Goal: Transaction & Acquisition: Purchase product/service

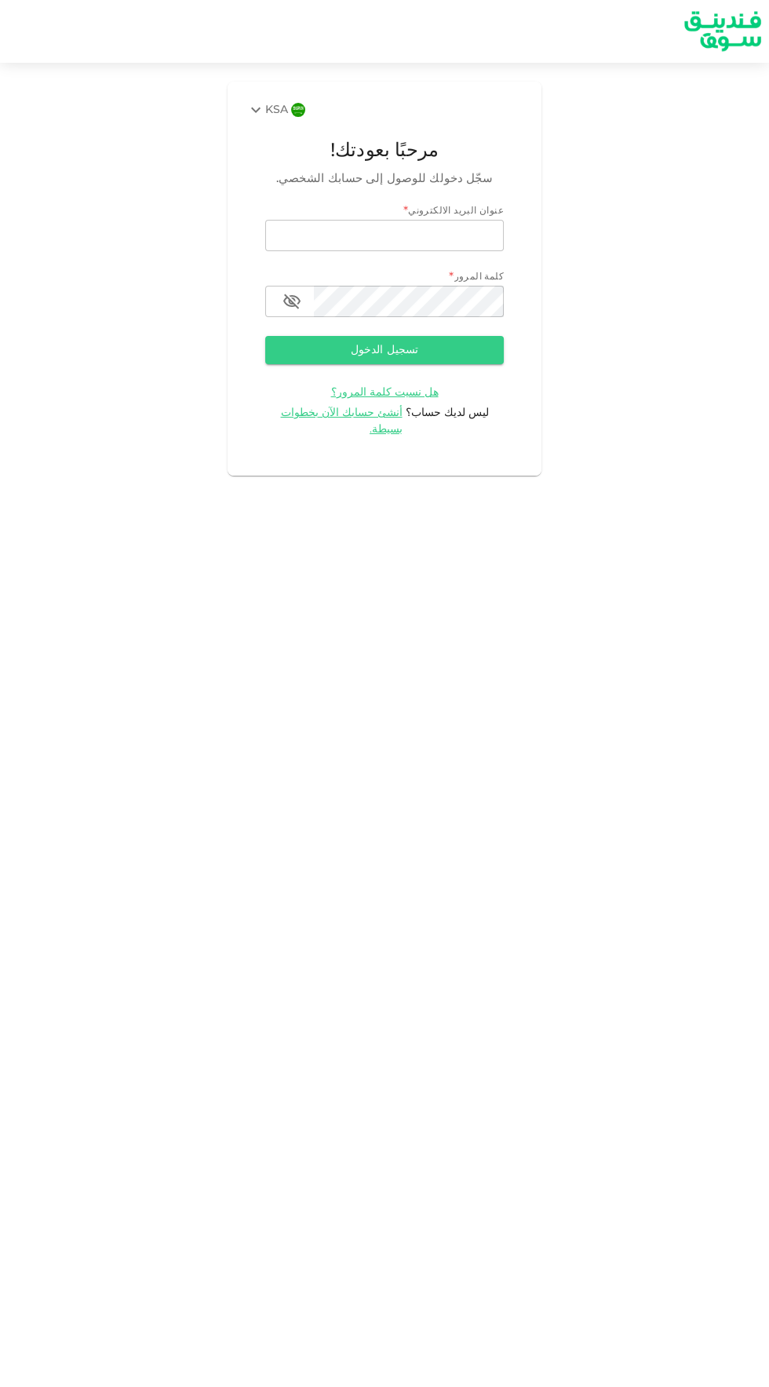
type input "yasirmes@gmail.com"
click at [265, 336] on button "تسجيل الدخول" at bounding box center [384, 350] width 239 height 28
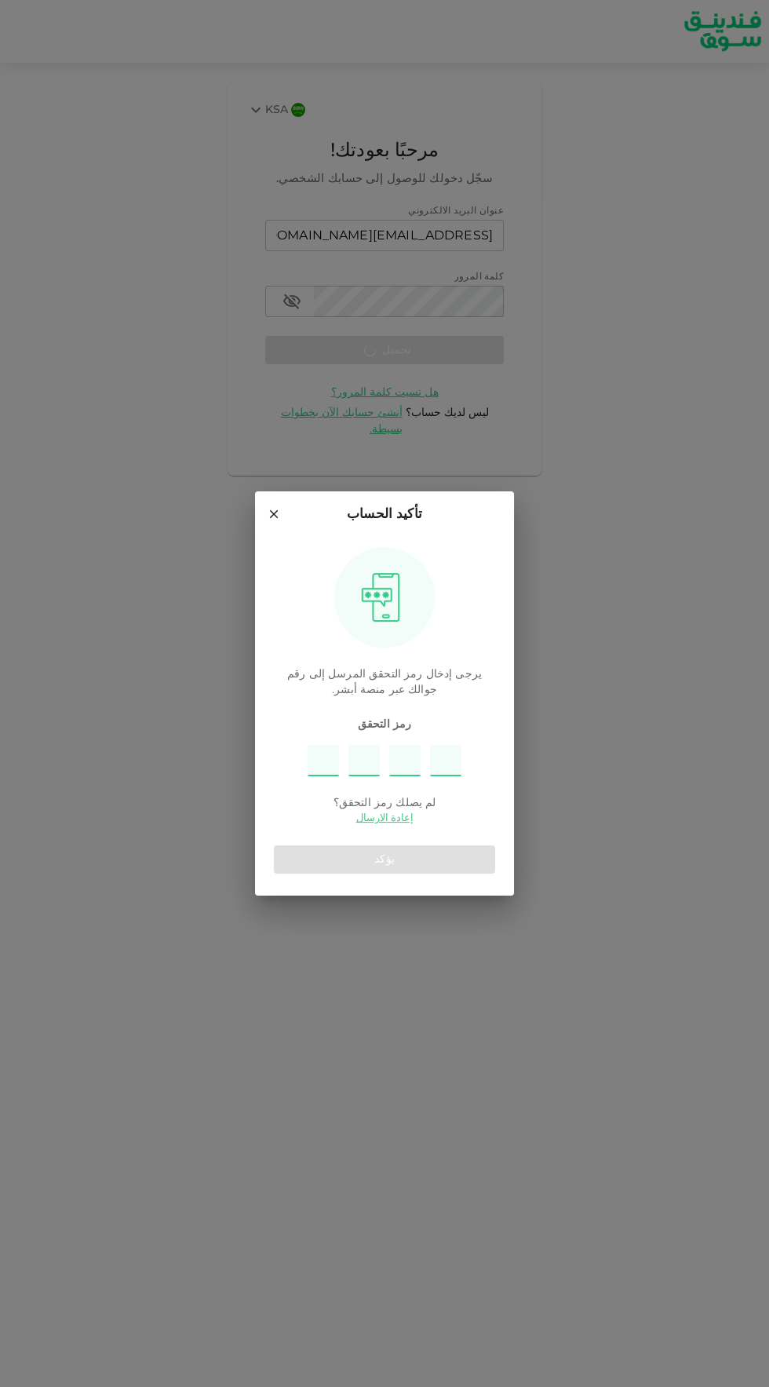
click at [323, 760] on input "Please enter OTP character 1" at bounding box center [323, 760] width 31 height 31
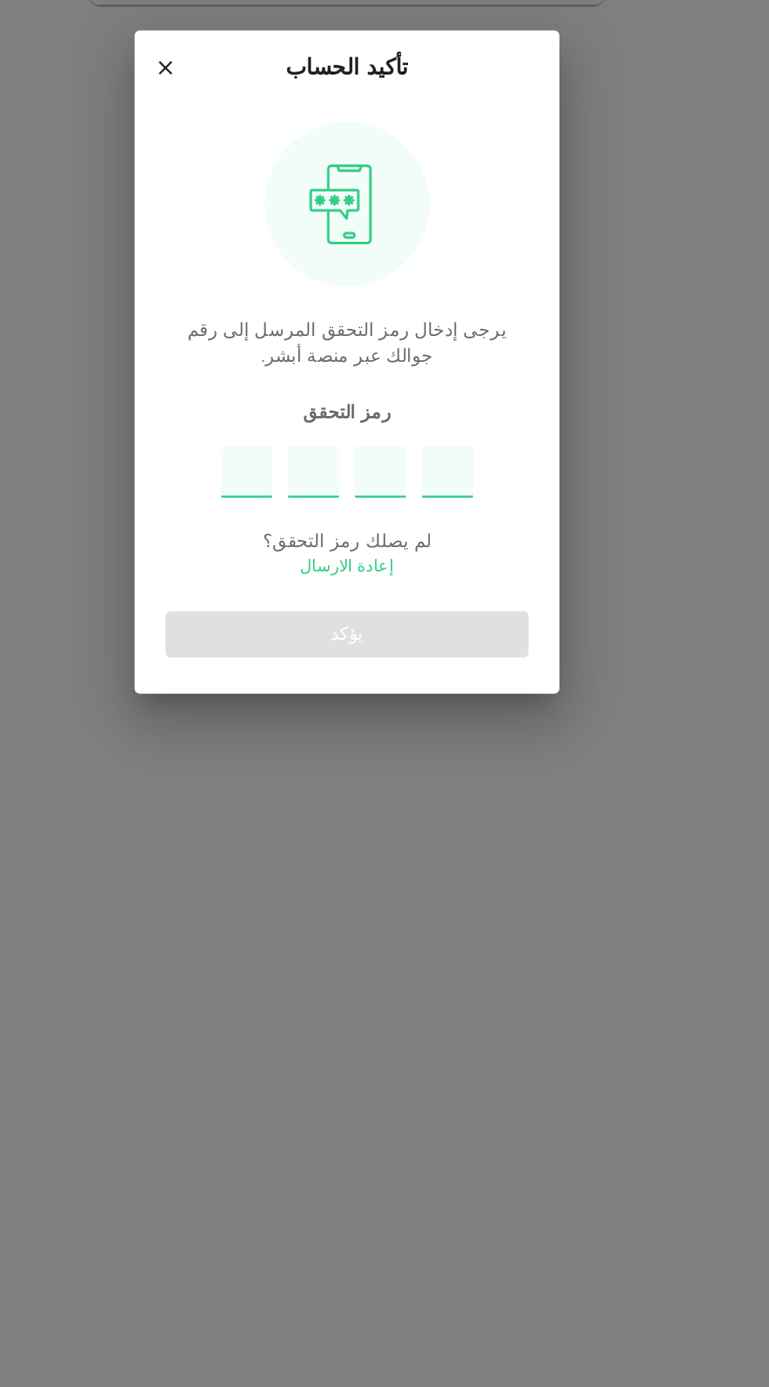
click at [389, 819] on link "إعادة الارسال" at bounding box center [384, 818] width 57 height 15
click at [315, 761] on input "Please enter OTP character 1" at bounding box center [323, 760] width 31 height 31
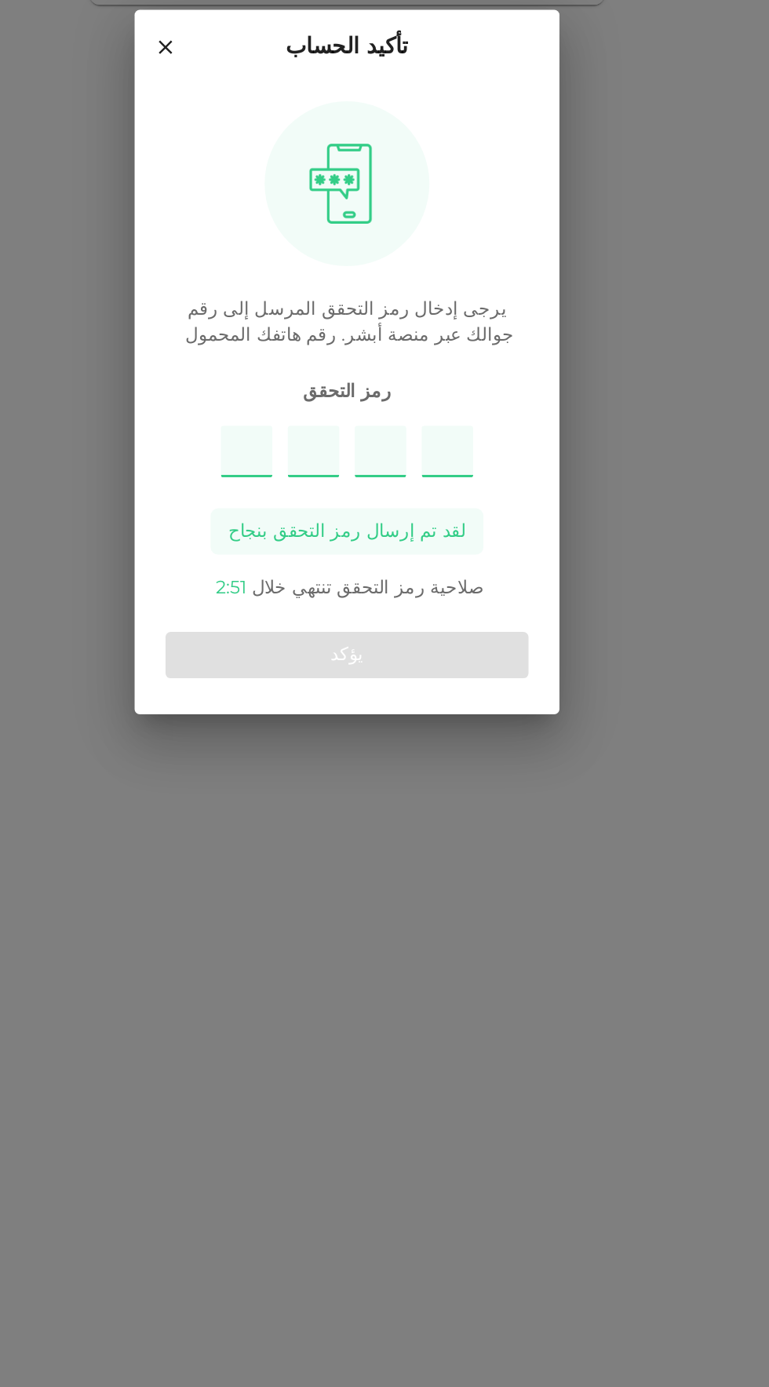
type input "2"
type input "5"
type input "8"
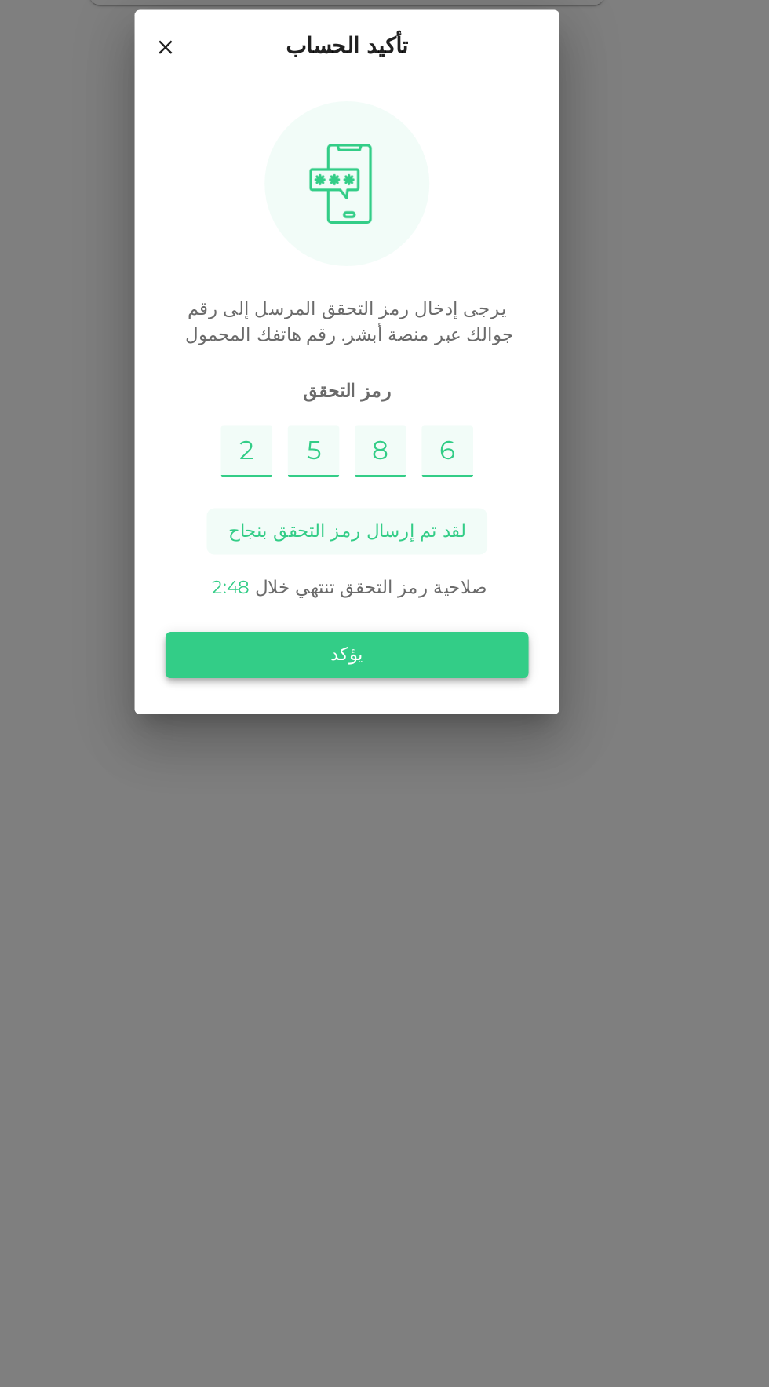
type input "6"
click at [317, 876] on button "يؤكد" at bounding box center [384, 872] width 221 height 28
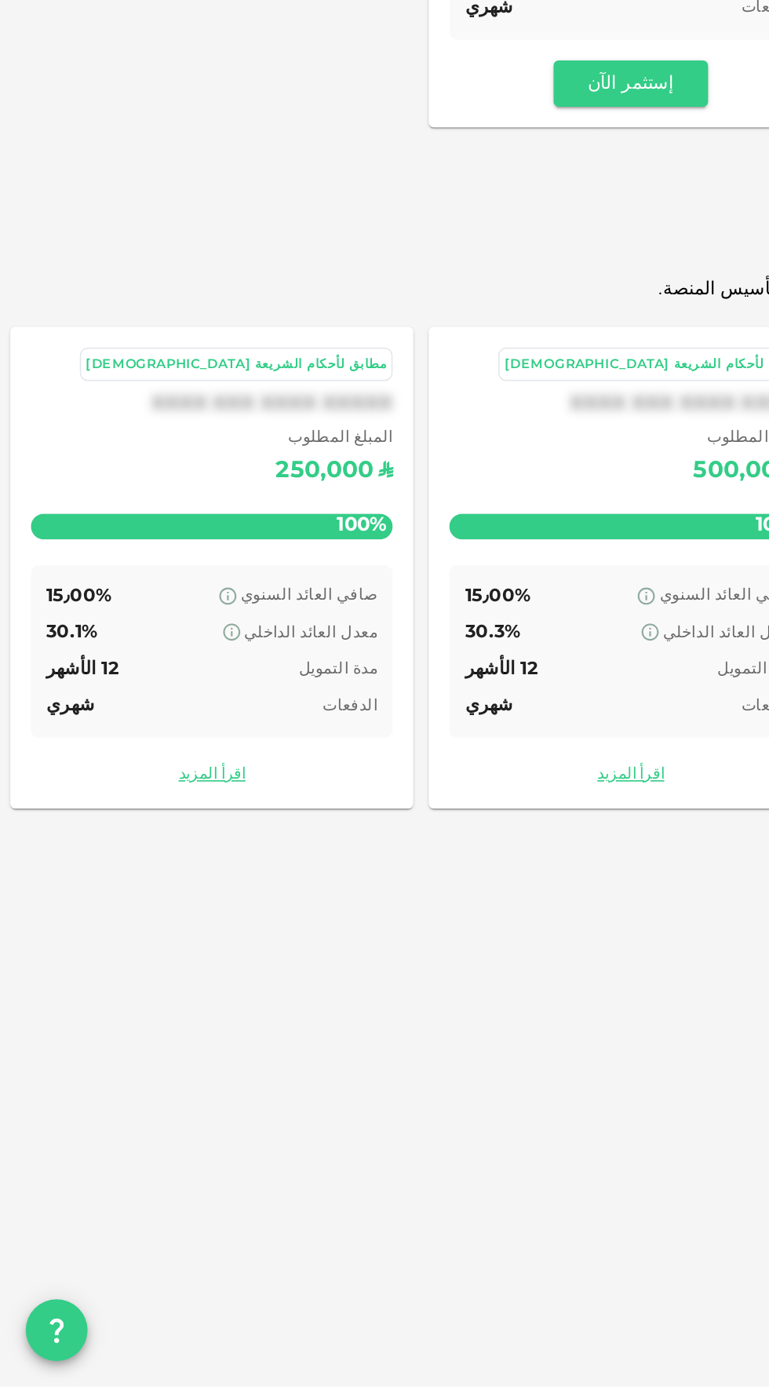
scroll to position [51, 0]
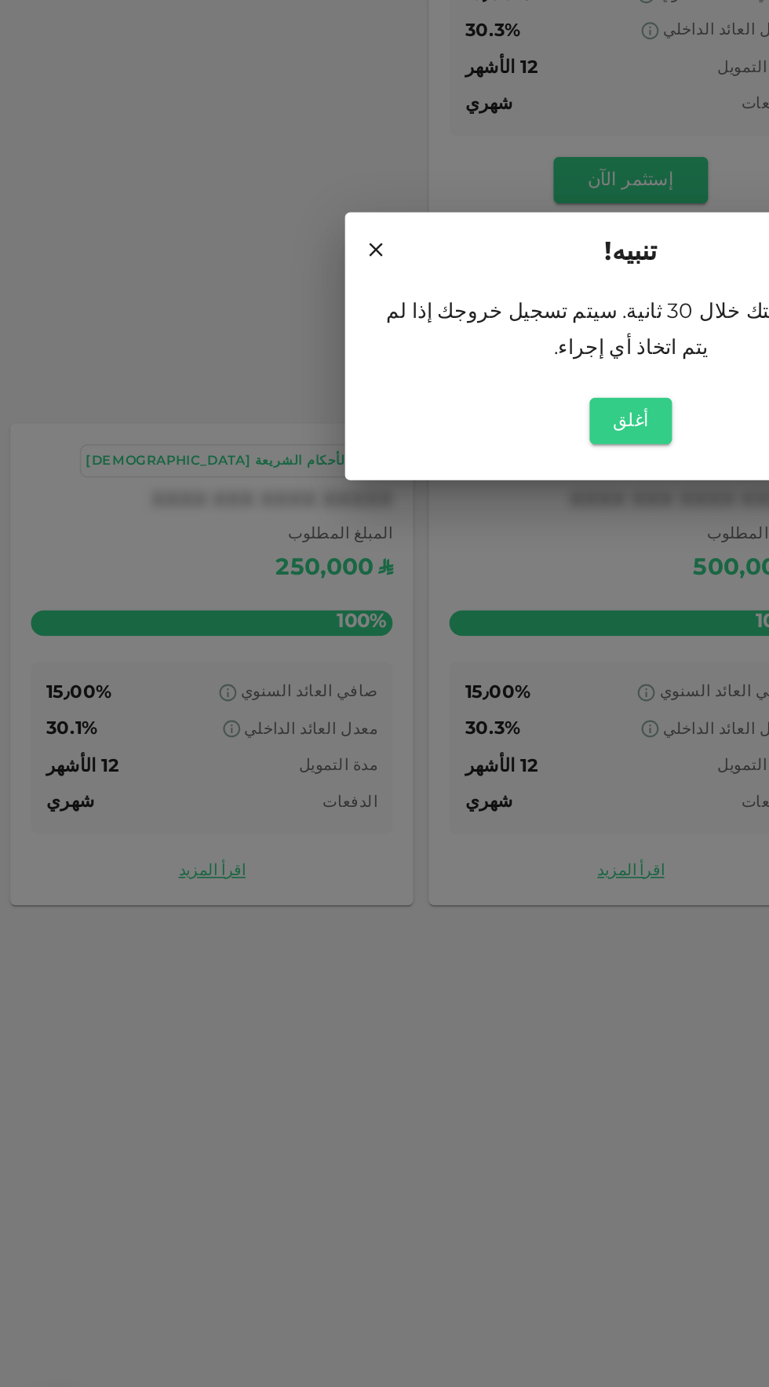
click at [207, 783] on div "تنبيه! ستنتهي جلستك خلال 30 ثانية. سيتم تسجيل خروجك إذا لم يتم اتخاذ أي إجراء. …" at bounding box center [384, 693] width 769 height 1387
click at [224, 636] on icon at bounding box center [229, 635] width 14 height 14
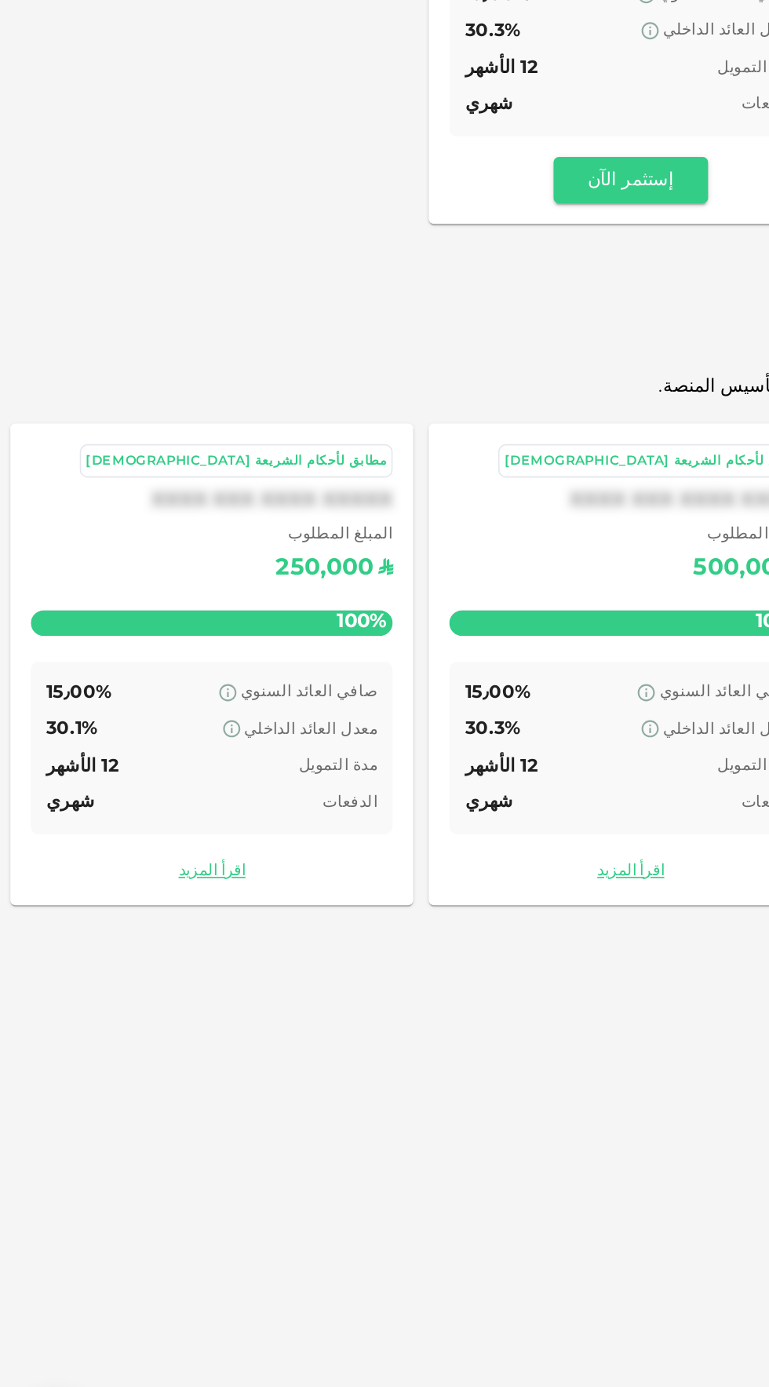
click at [206, 679] on span "الفرص الاستثمارية" at bounding box center [384, 694] width 757 height 31
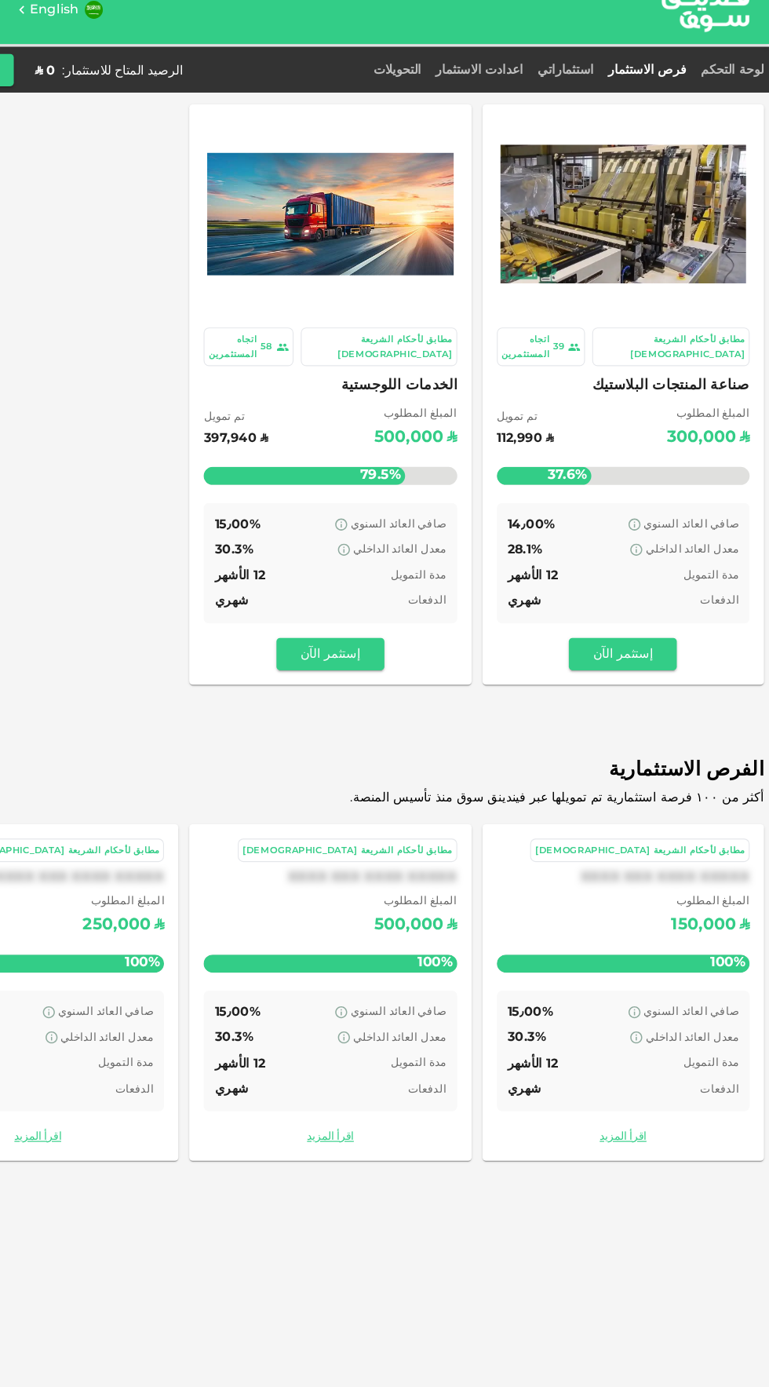
scroll to position [0, 0]
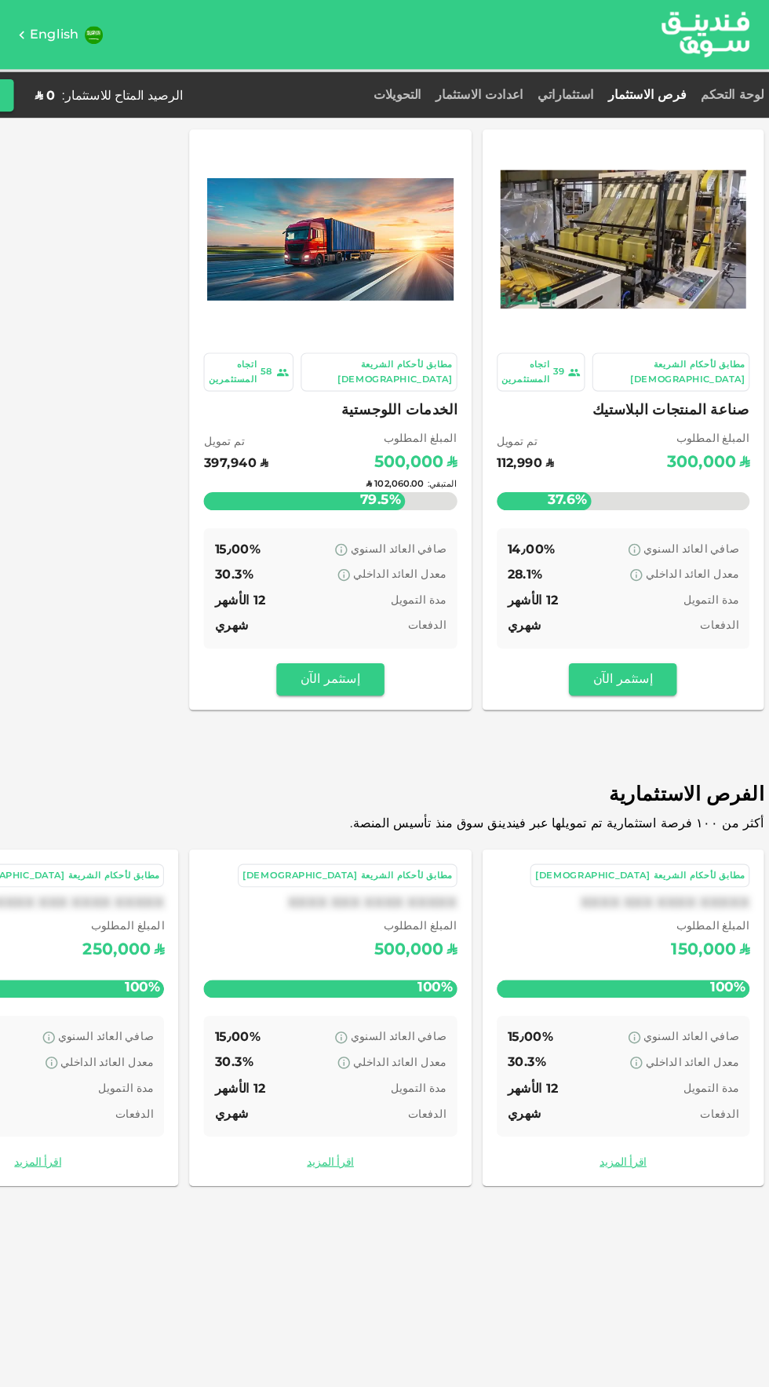
click at [367, 392] on div "المتبقي : ʢ 102,060.00" at bounding box center [384, 423] width 221 height 62
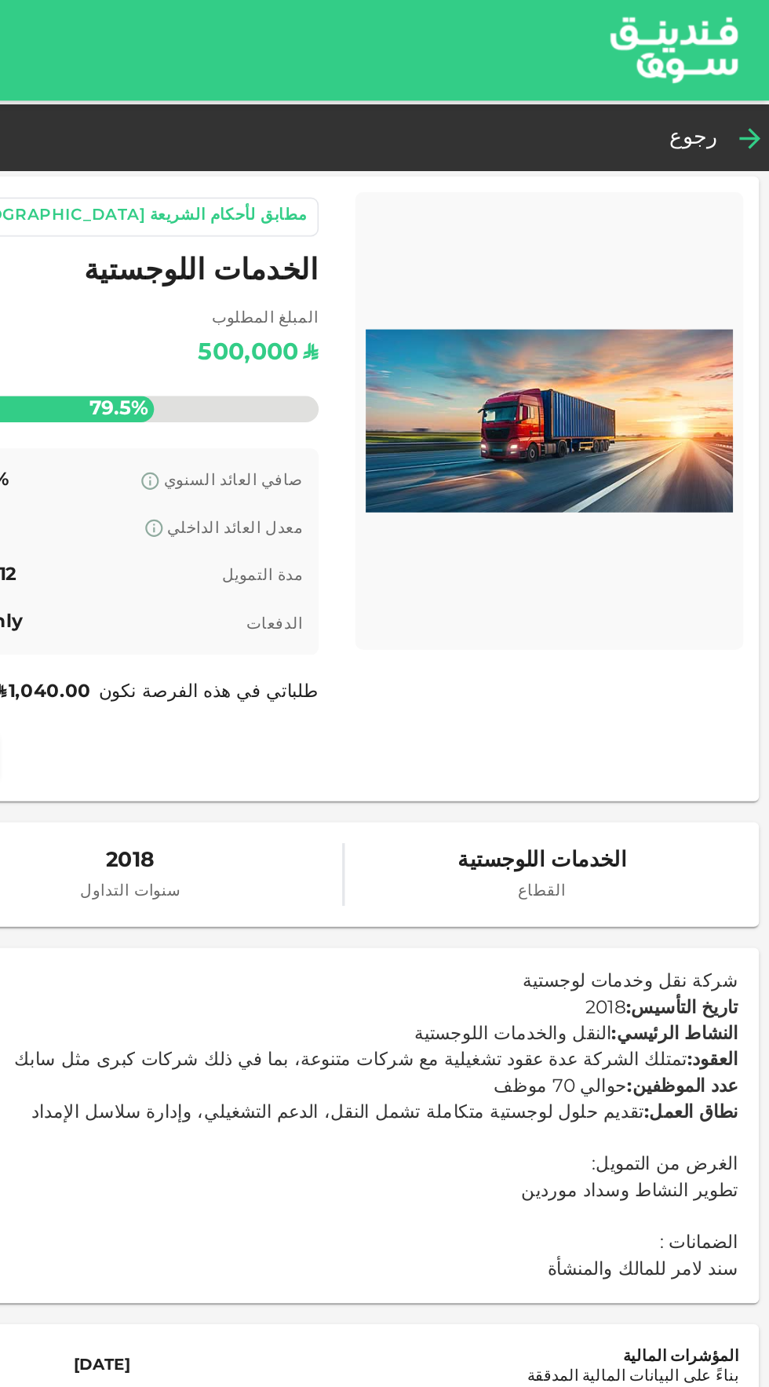
click at [751, 80] on icon at bounding box center [757, 83] width 19 height 19
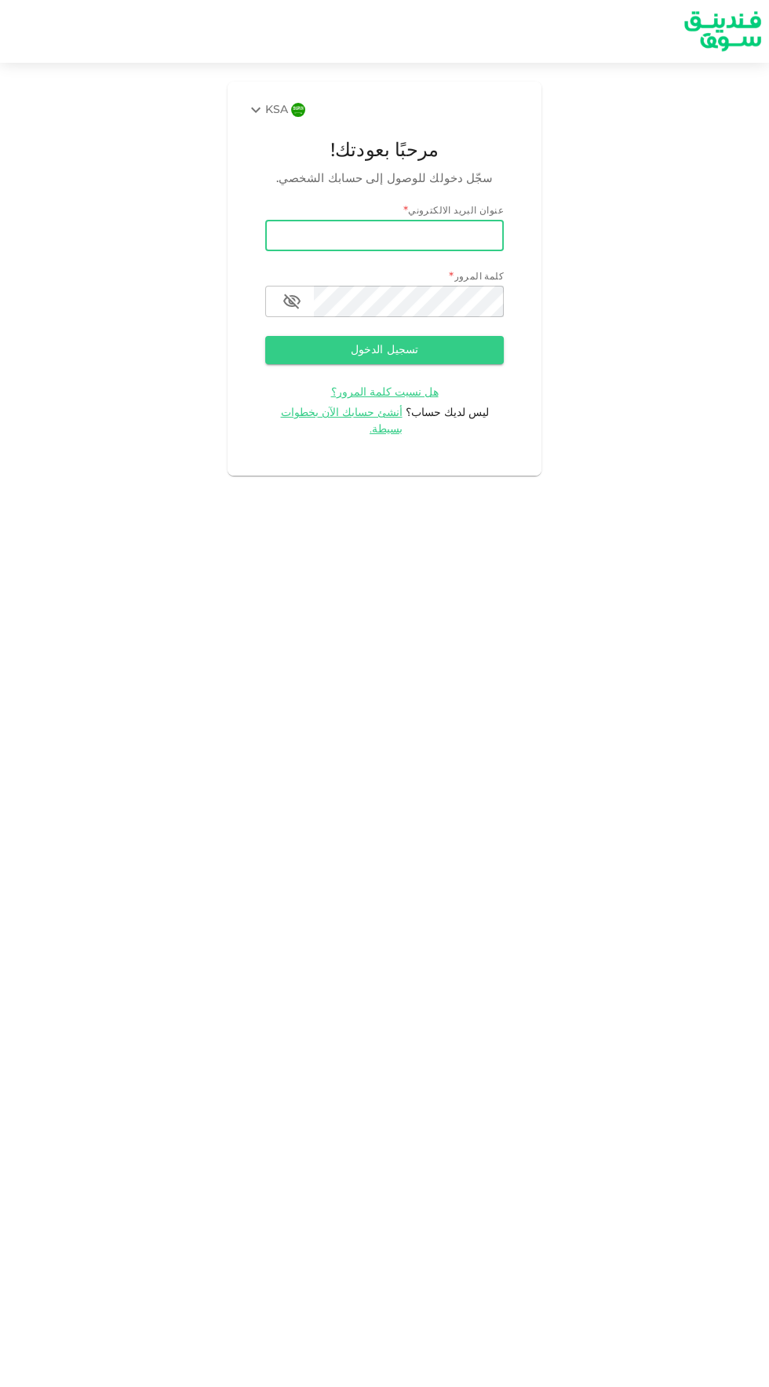
click at [363, 239] on input "email" at bounding box center [384, 235] width 239 height 31
type input "[EMAIL_ADDRESS][DOMAIN_NAME]"
click at [265, 336] on button "تسجيل الدخول" at bounding box center [384, 350] width 239 height 28
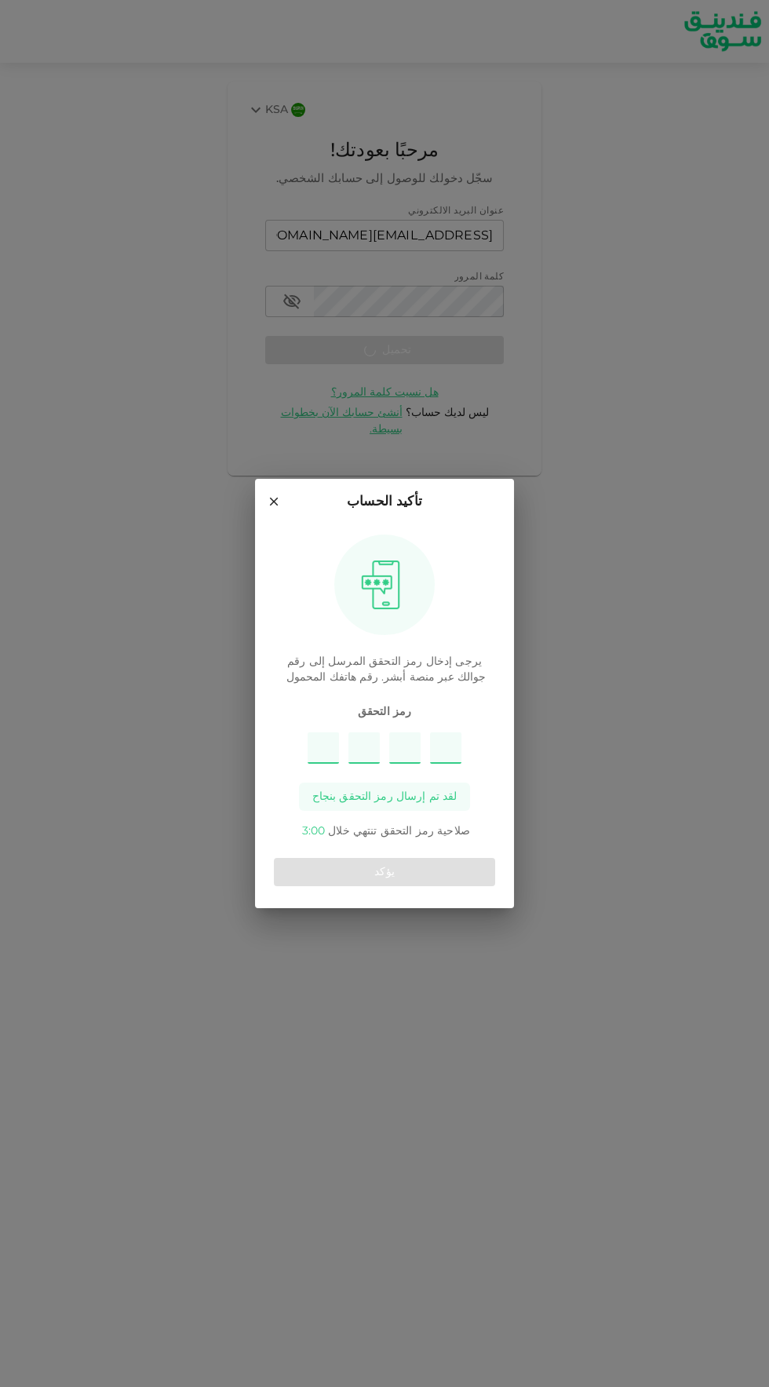
click at [323, 751] on input "Please enter OTP character 1" at bounding box center [323, 747] width 31 height 31
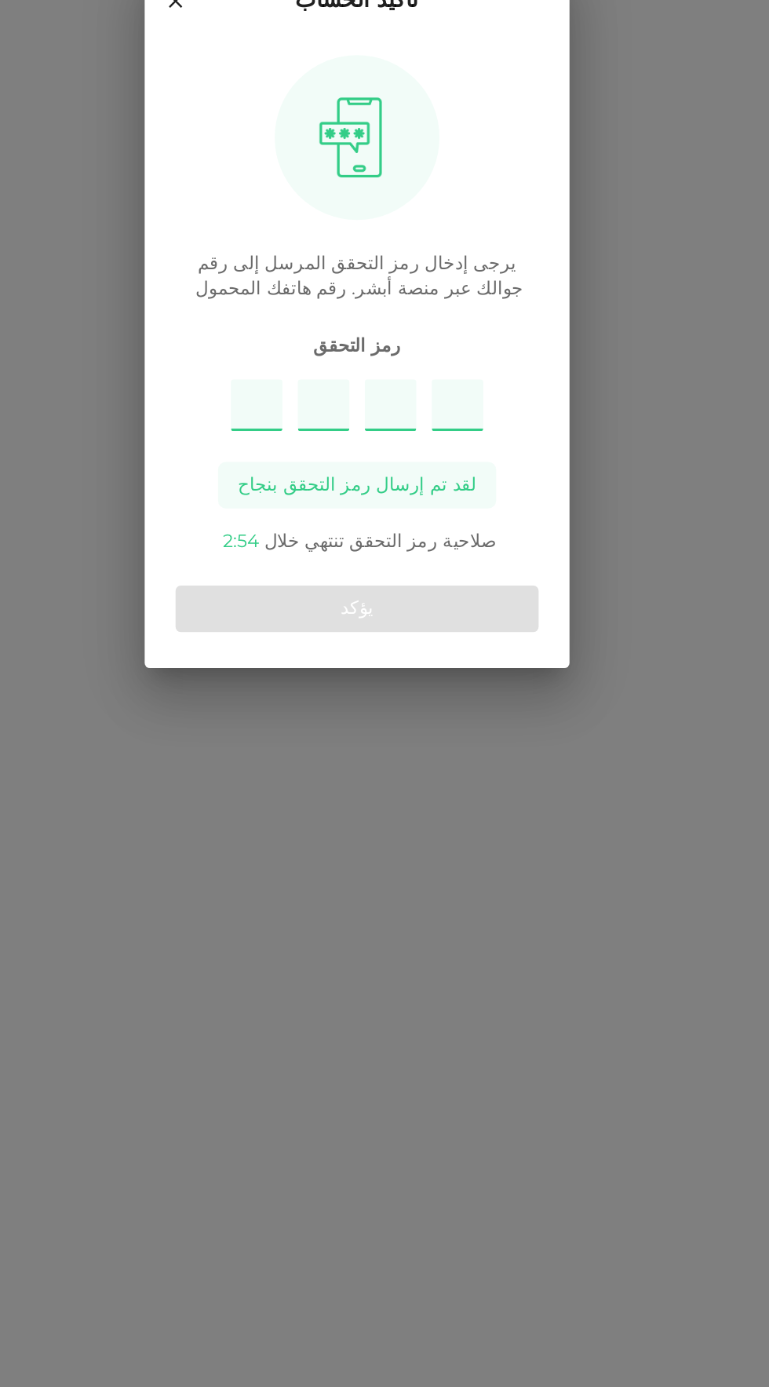
type input "4"
type input "7"
type input "2"
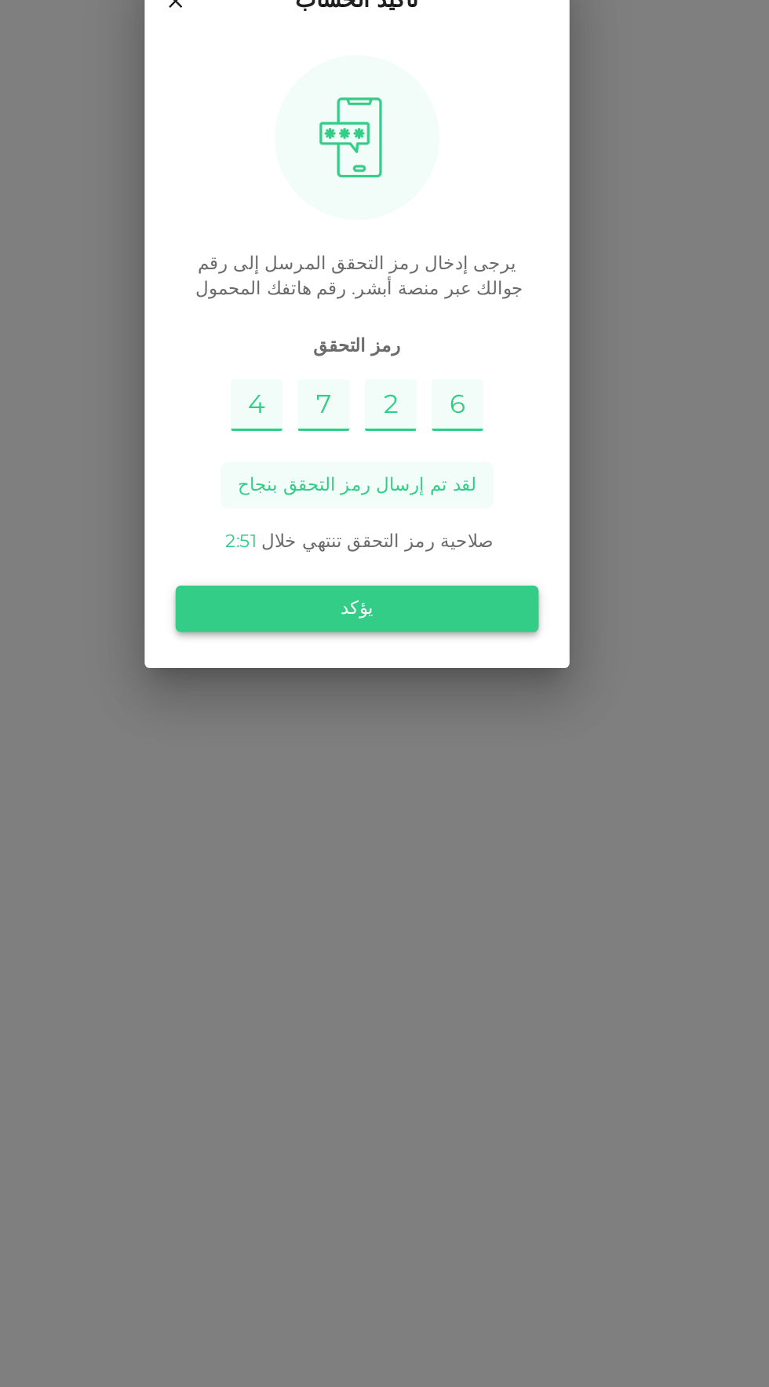
type input "6"
click at [468, 870] on button "يؤكد" at bounding box center [384, 872] width 221 height 28
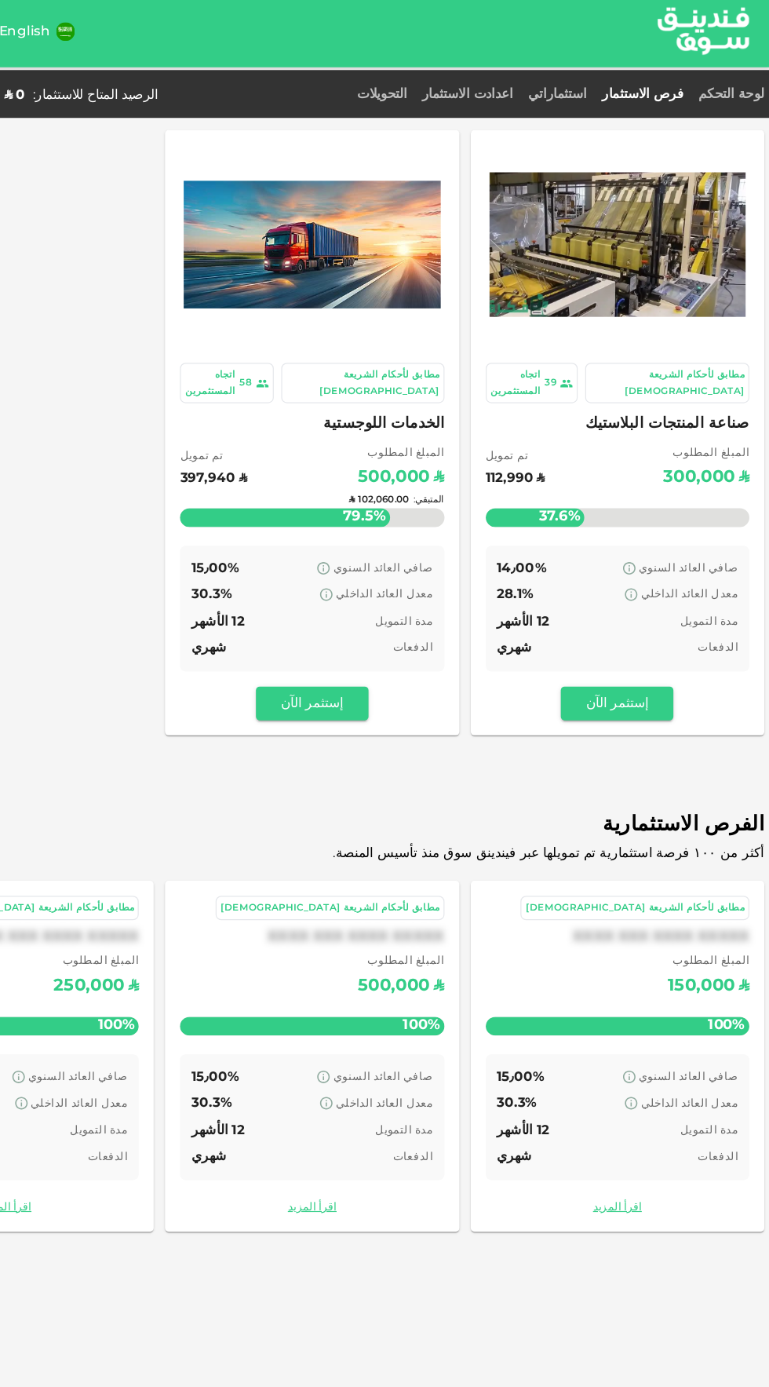
click at [359, 392] on div "المتبقي : ʢ 102,060.00" at bounding box center [384, 423] width 221 height 62
click at [607, 312] on div "39 اتجاه المستثمرين" at bounding box center [569, 325] width 78 height 34
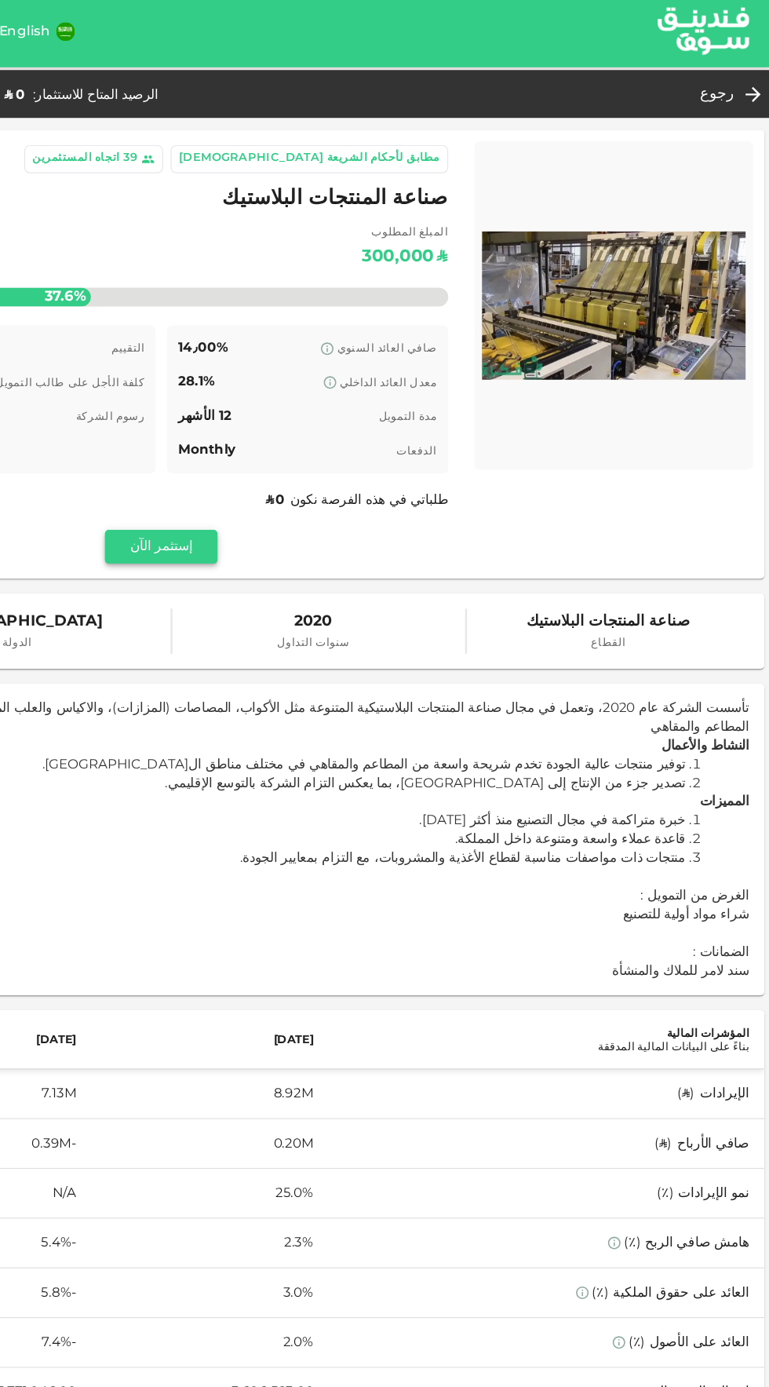
click at [243, 468] on button "إستثمر الآن" at bounding box center [258, 461] width 94 height 28
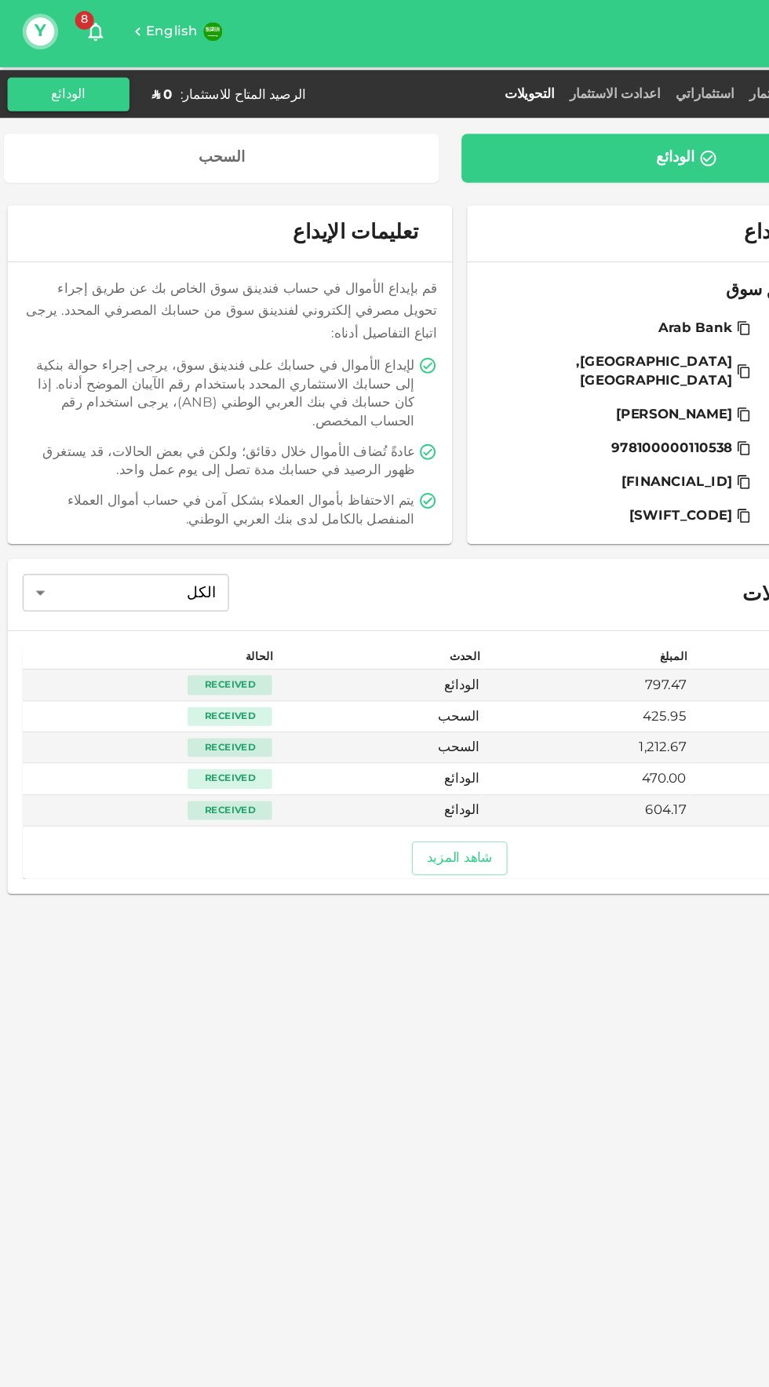
click at [494, 136] on div "الودائع" at bounding box center [573, 137] width 348 height 16
click at [57, 82] on button "الودائع" at bounding box center [57, 83] width 102 height 28
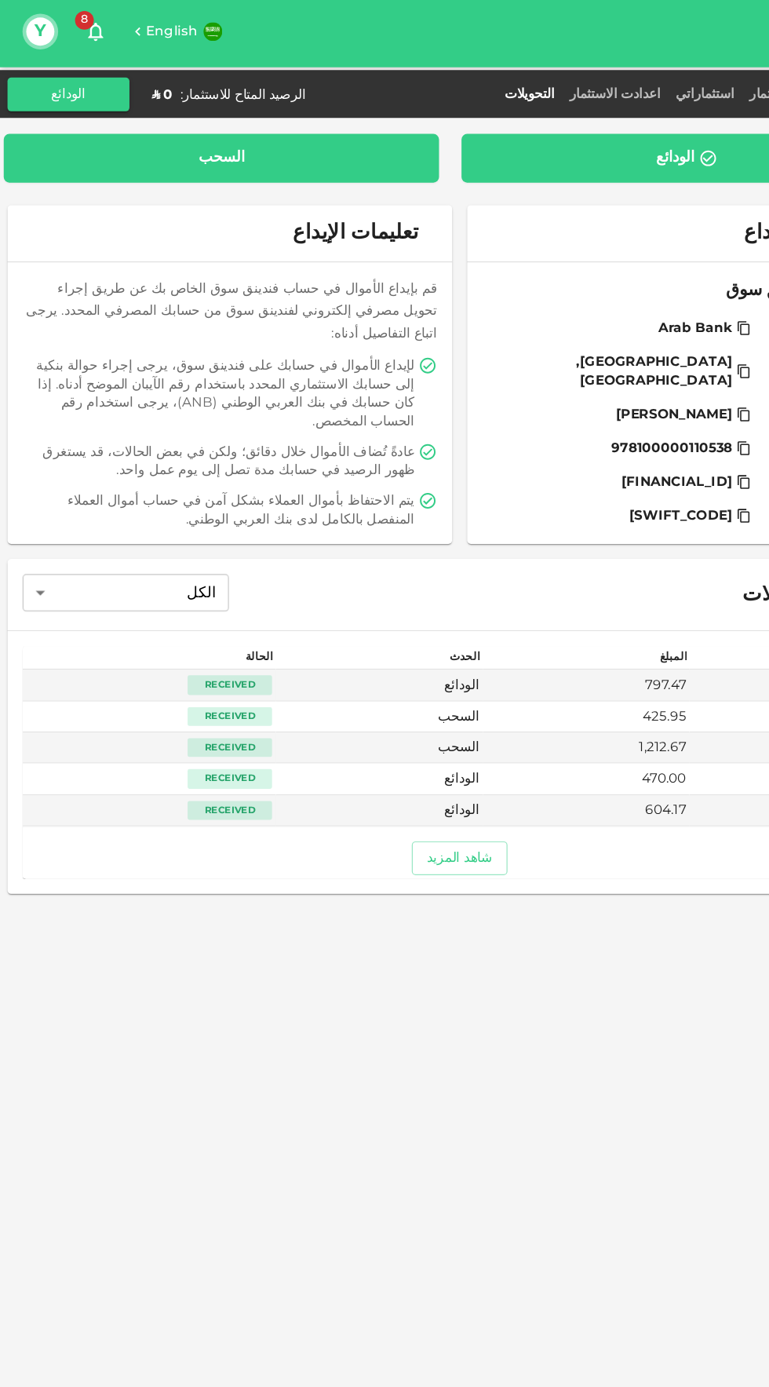
click at [52, 119] on div "السحب" at bounding box center [185, 136] width 364 height 41
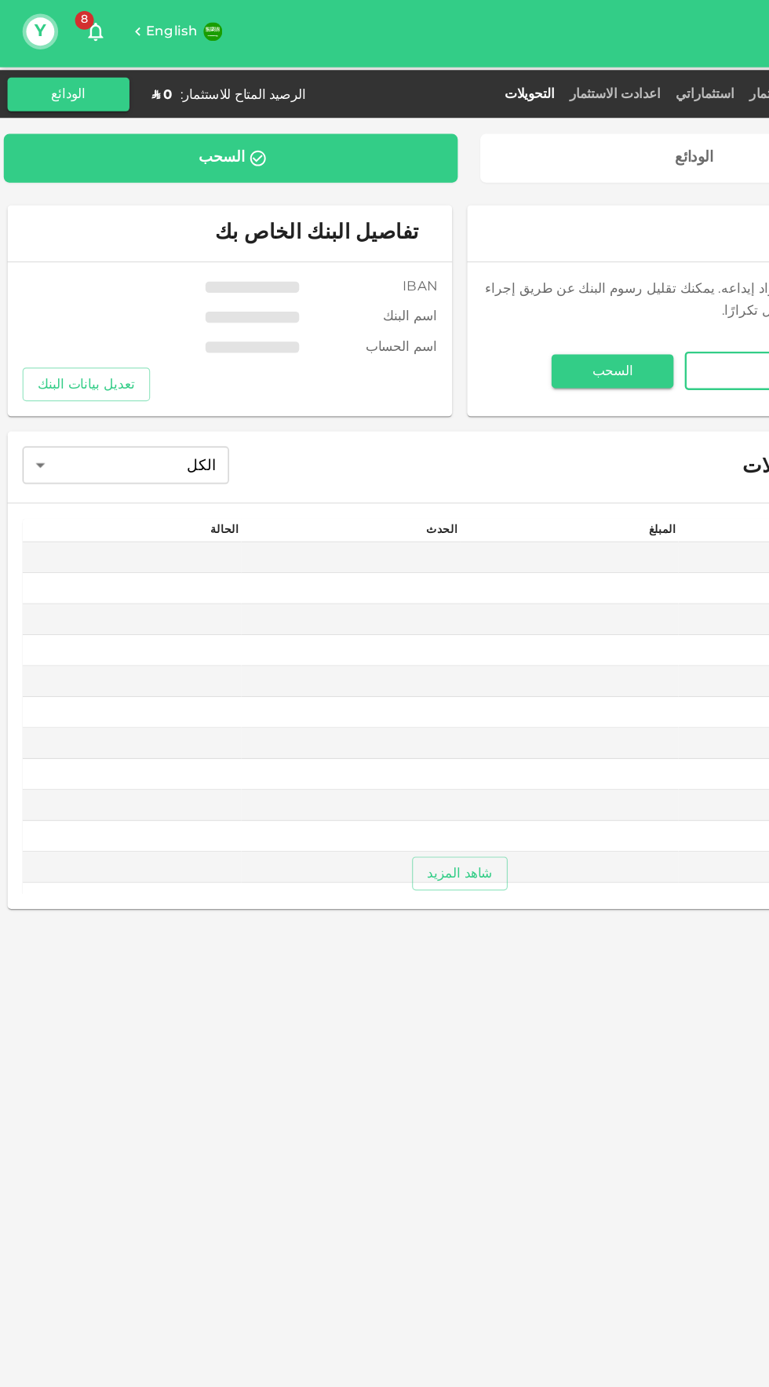
click at [166, 98] on div "لوحة التحكم فرص الاستثمار استثماراتي اعدادت الاستثمار التحويلات الرصيد المتاح ل…" at bounding box center [384, 83] width 769 height 40
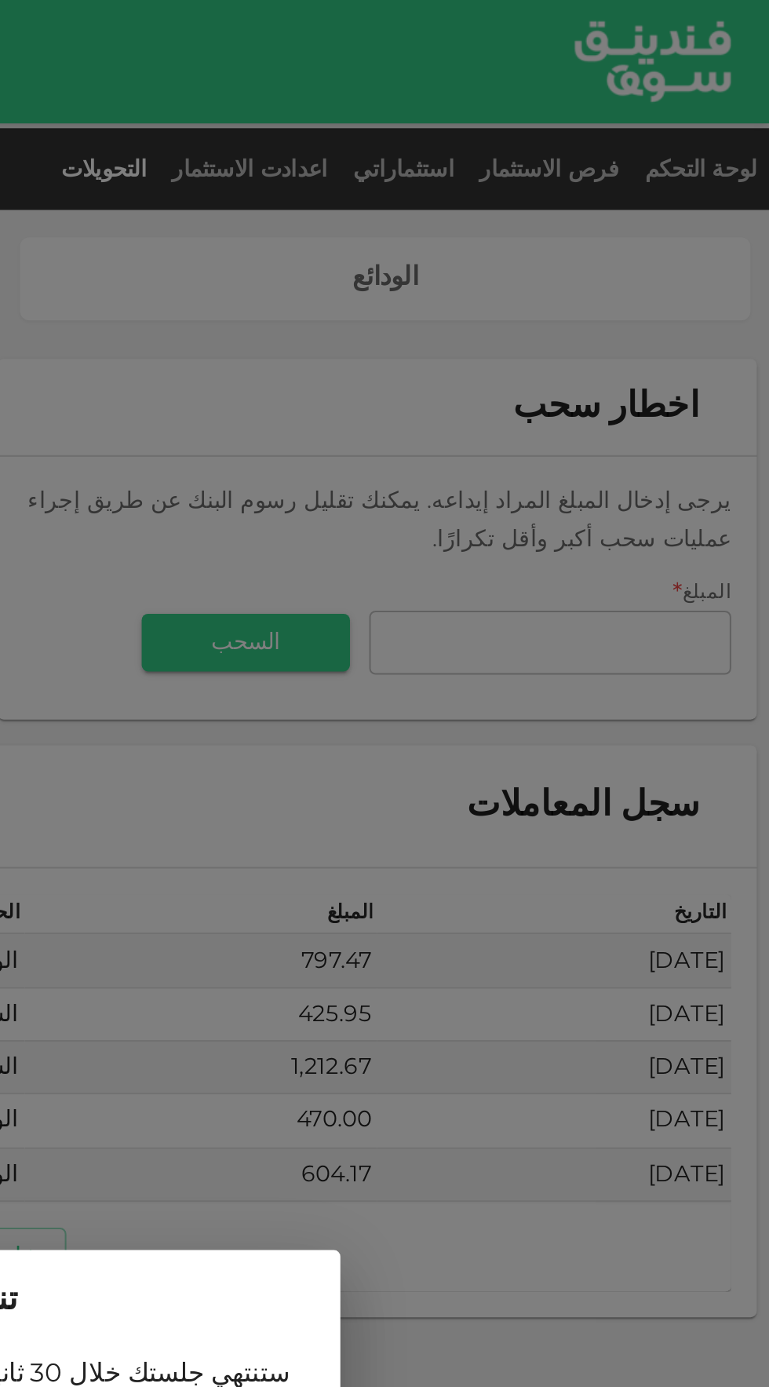
click at [638, 316] on div "تنبيه! ستنتهي جلستك خلال 30 ثانية. سيتم تسجيل خروجك إذا لم يتم اتخاذ أي إجراء. …" at bounding box center [384, 693] width 769 height 1387
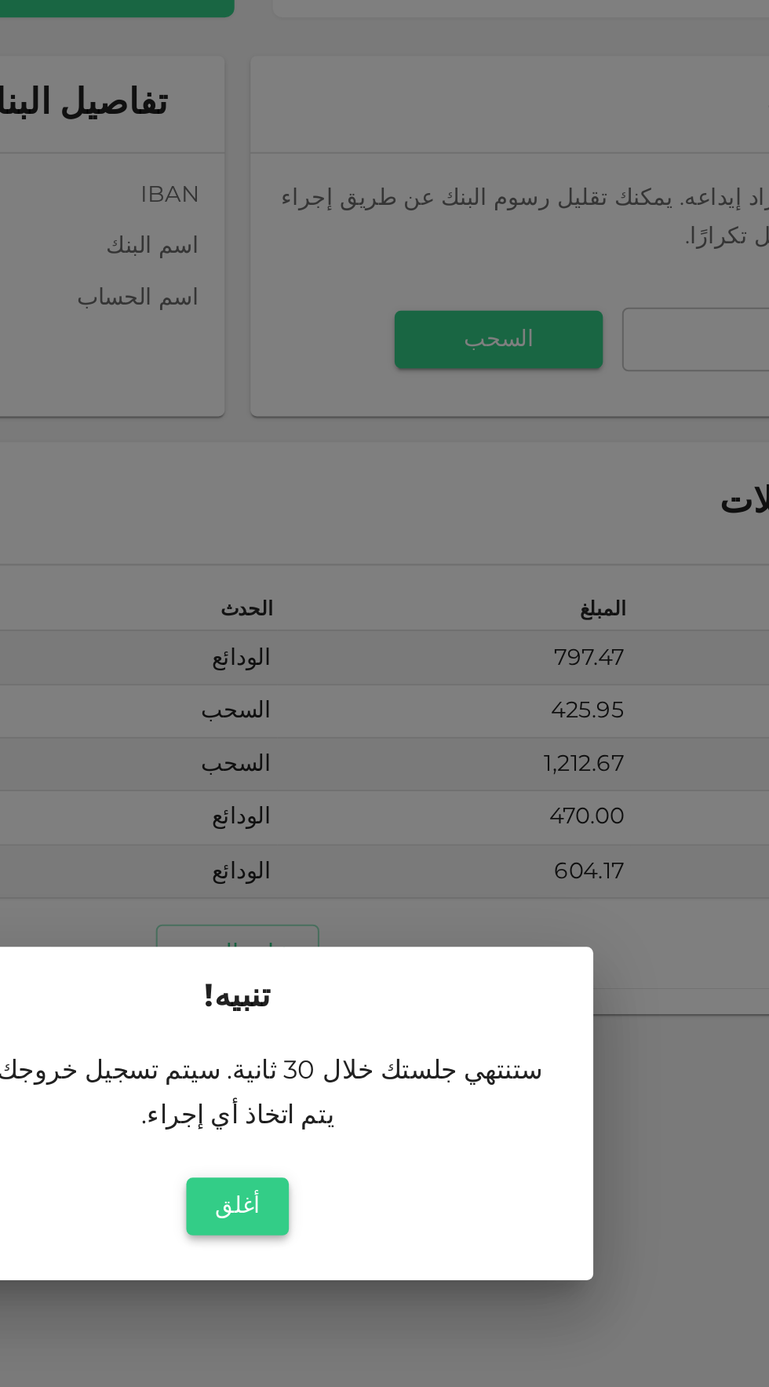
click at [374, 753] on button "أغلق" at bounding box center [384, 739] width 50 height 28
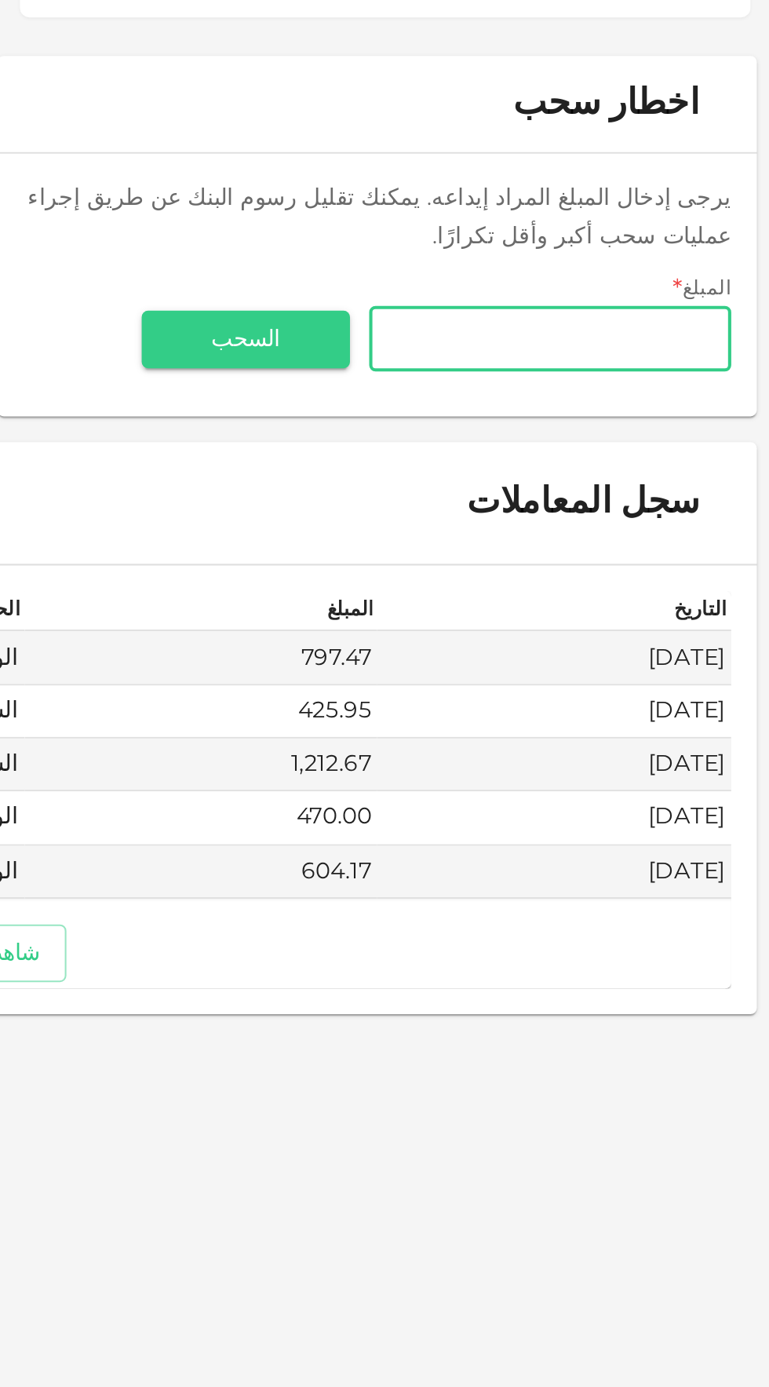
click at [617, 319] on input "المبلغ" at bounding box center [661, 314] width 177 height 31
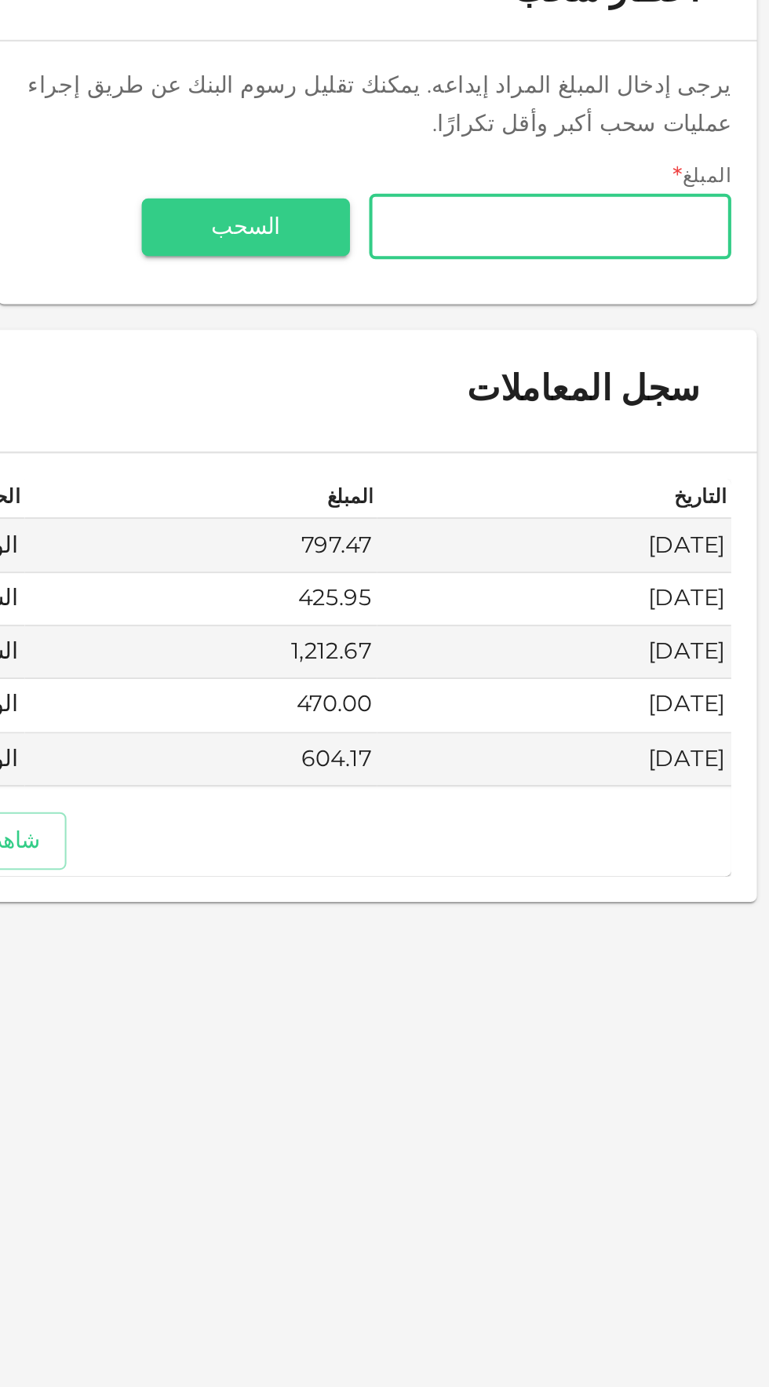
type input "1,000"
click at [497, 326] on button "السحب" at bounding box center [513, 315] width 102 height 28
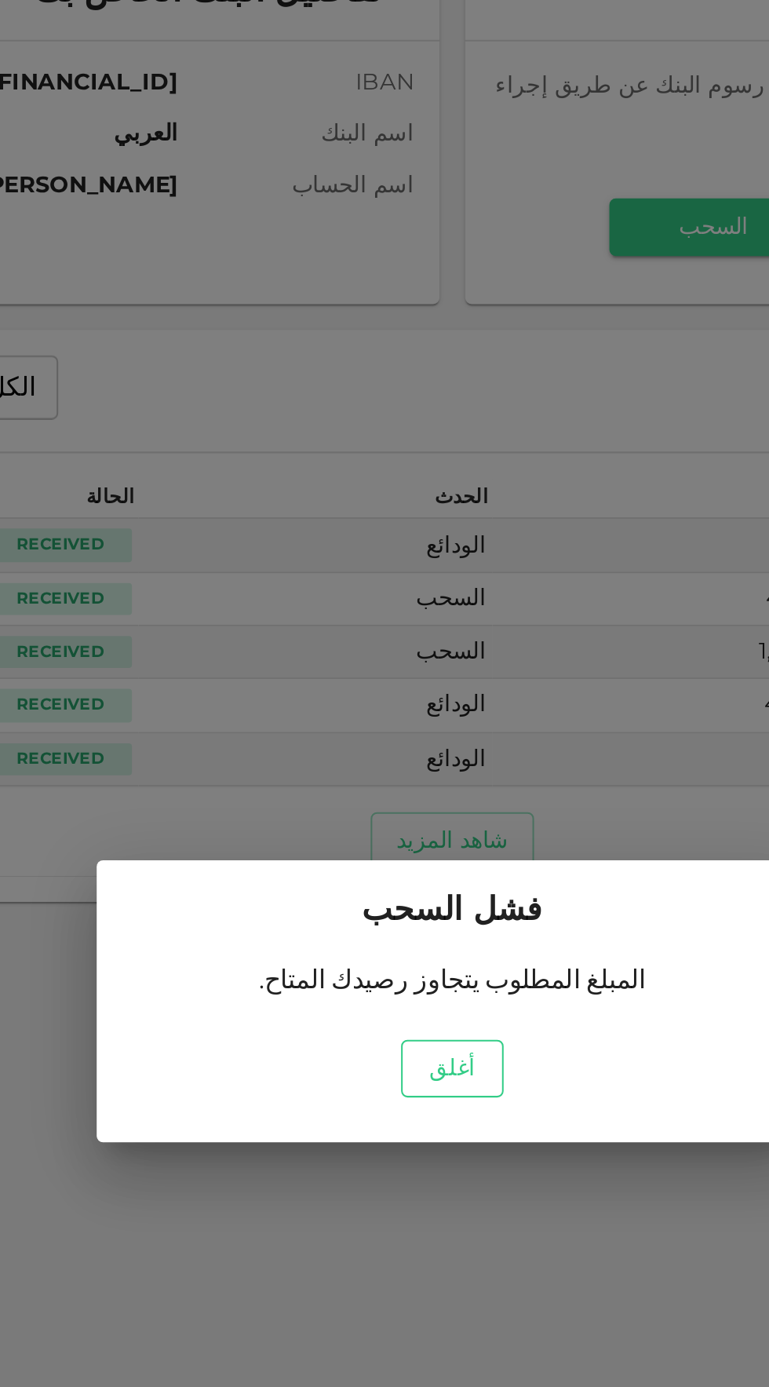
click at [373, 727] on button "أغلق" at bounding box center [384, 727] width 50 height 28
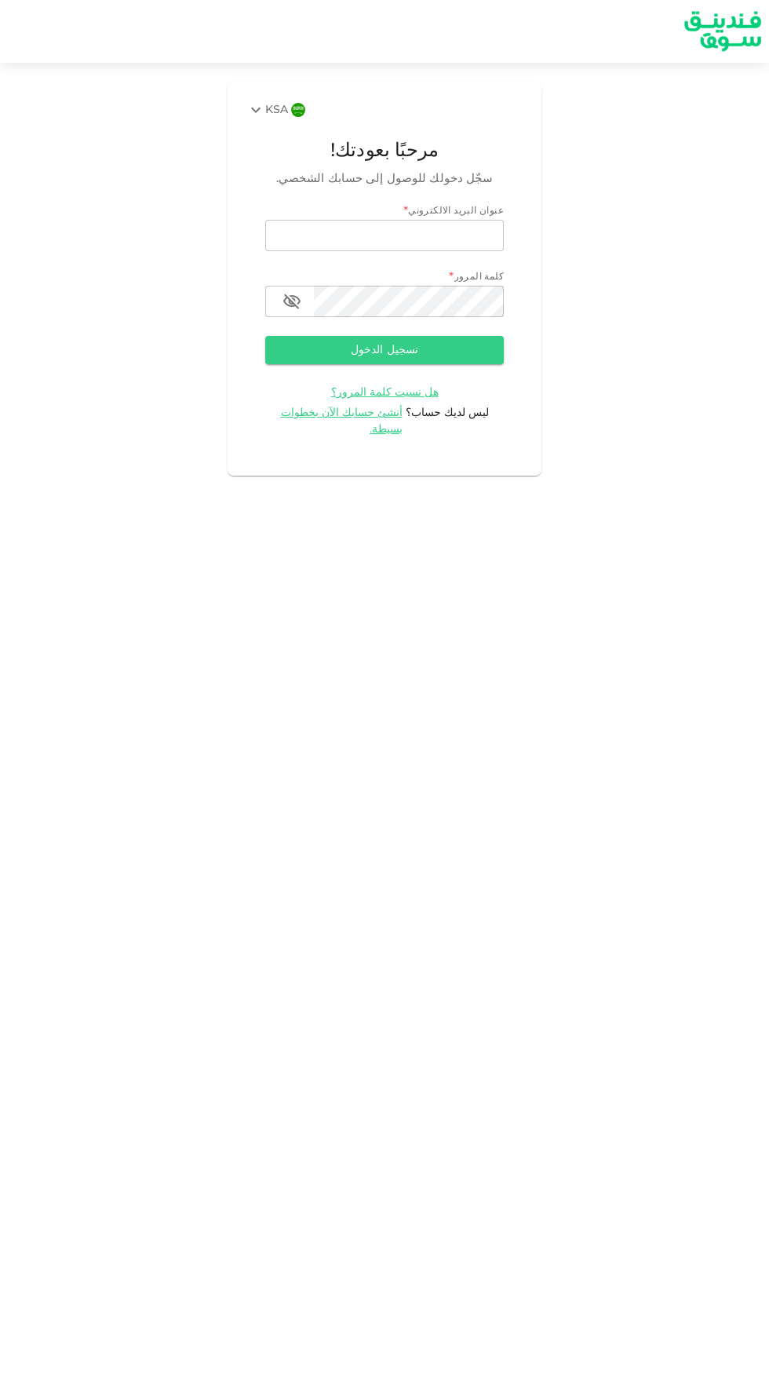
type input "[EMAIL_ADDRESS][DOMAIN_NAME]"
click at [265, 336] on button "تسجيل الدخول" at bounding box center [384, 350] width 239 height 28
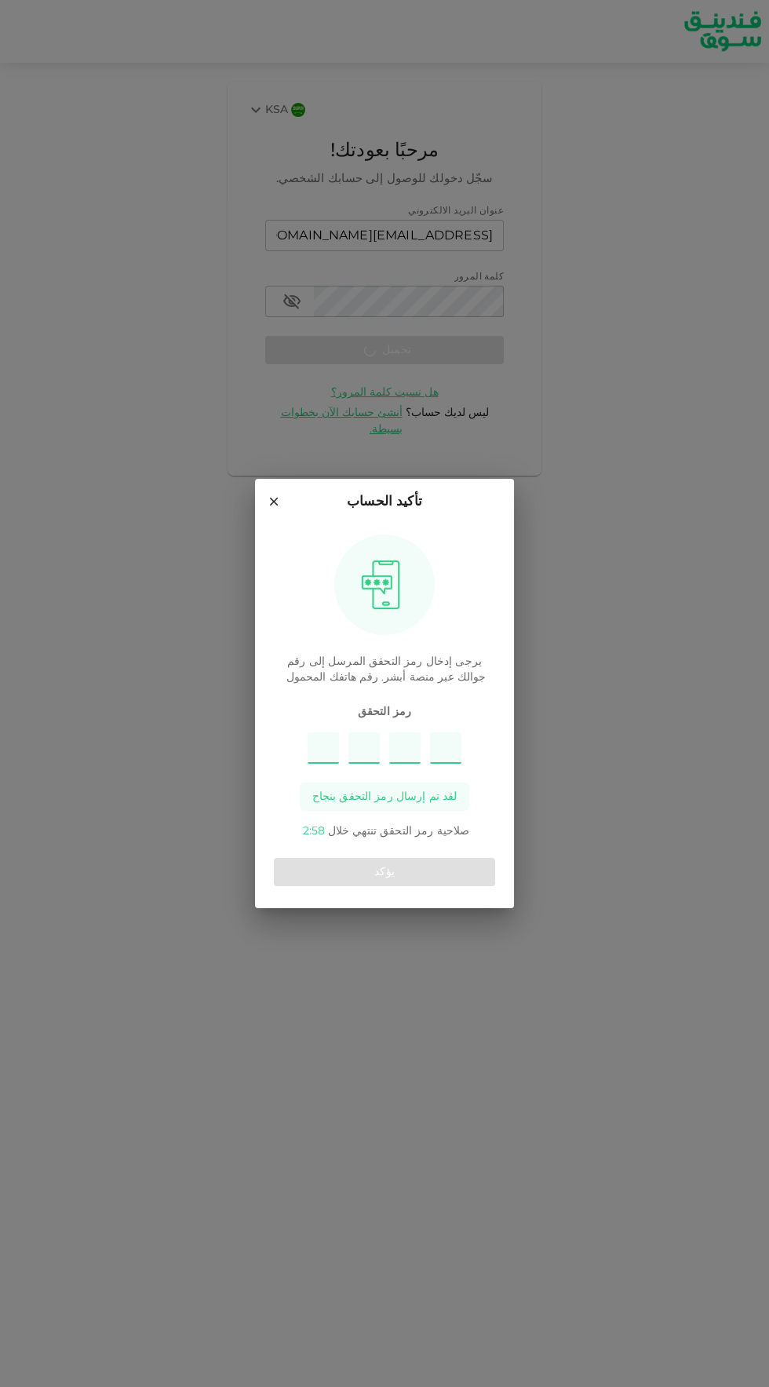
click at [323, 751] on input "Please enter OTP character 1" at bounding box center [323, 747] width 31 height 31
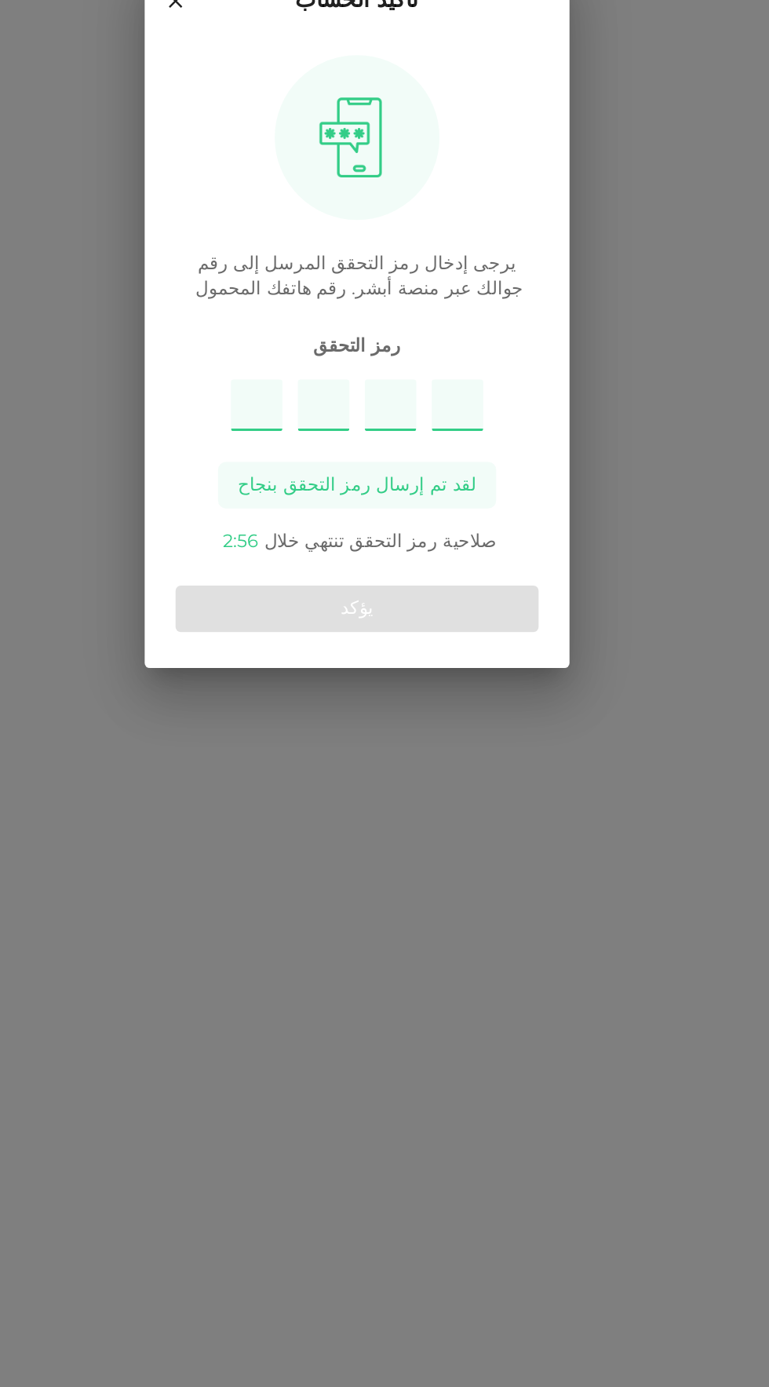
type input "6"
type input "3"
type input "9"
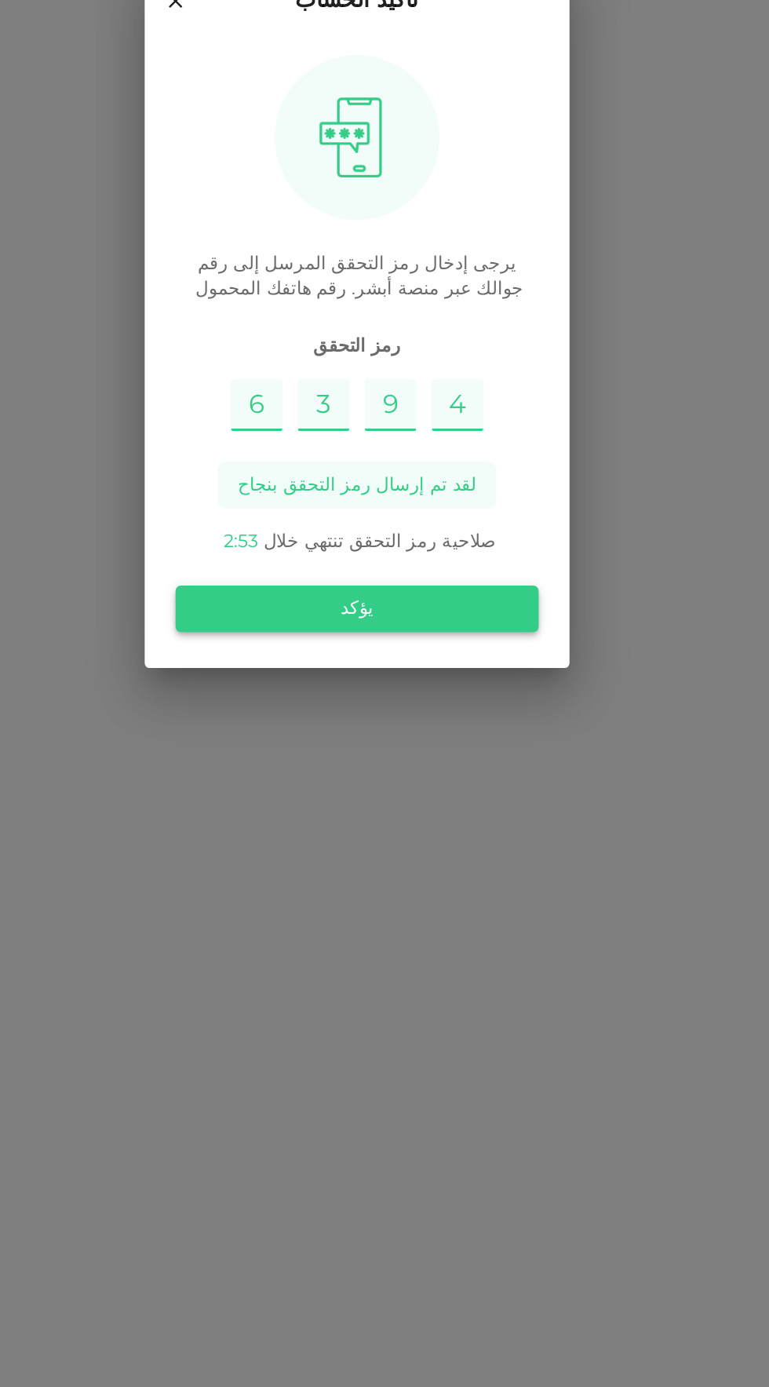
type input "4"
click at [447, 870] on button "يؤكد" at bounding box center [384, 872] width 221 height 28
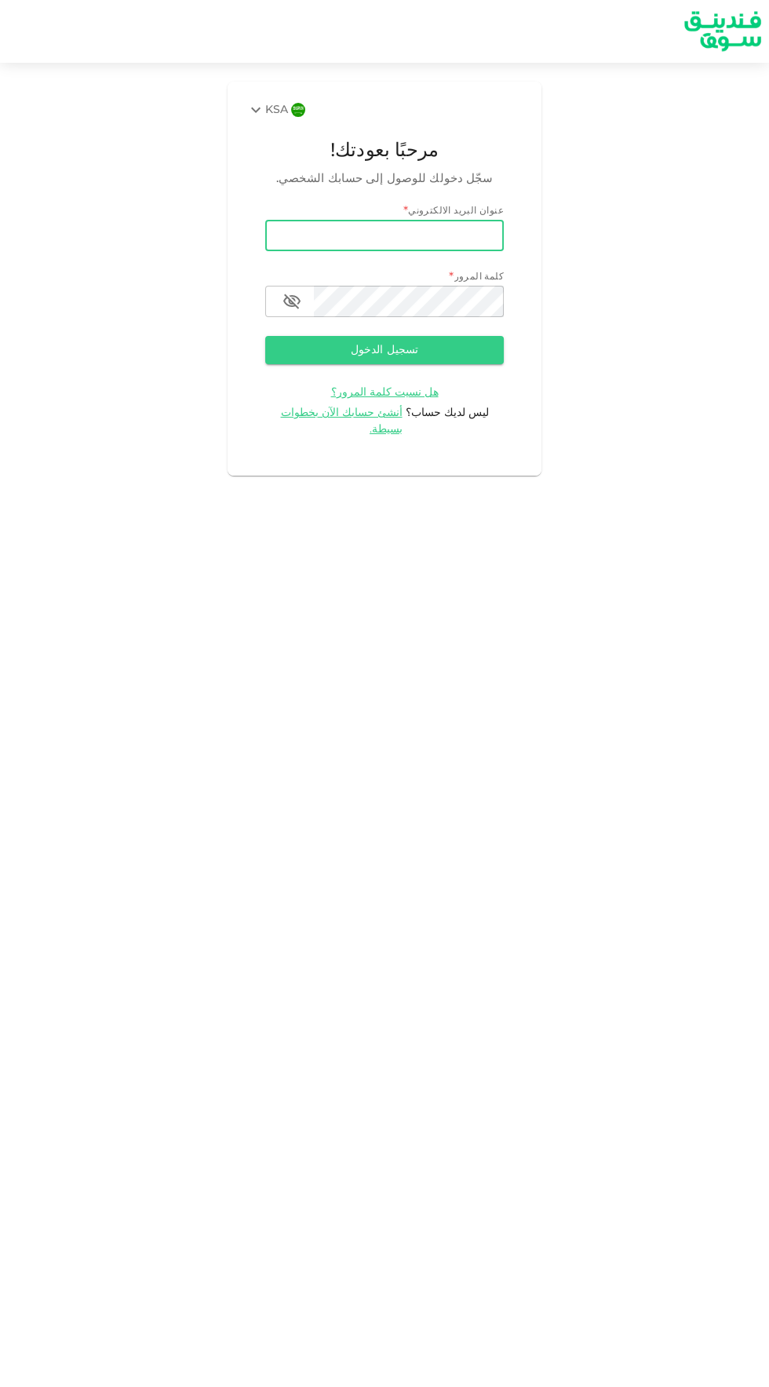
click at [440, 241] on input "email" at bounding box center [384, 235] width 239 height 31
type input "[EMAIL_ADDRESS][DOMAIN_NAME]"
click at [265, 336] on button "تسجيل الدخول" at bounding box center [384, 350] width 239 height 28
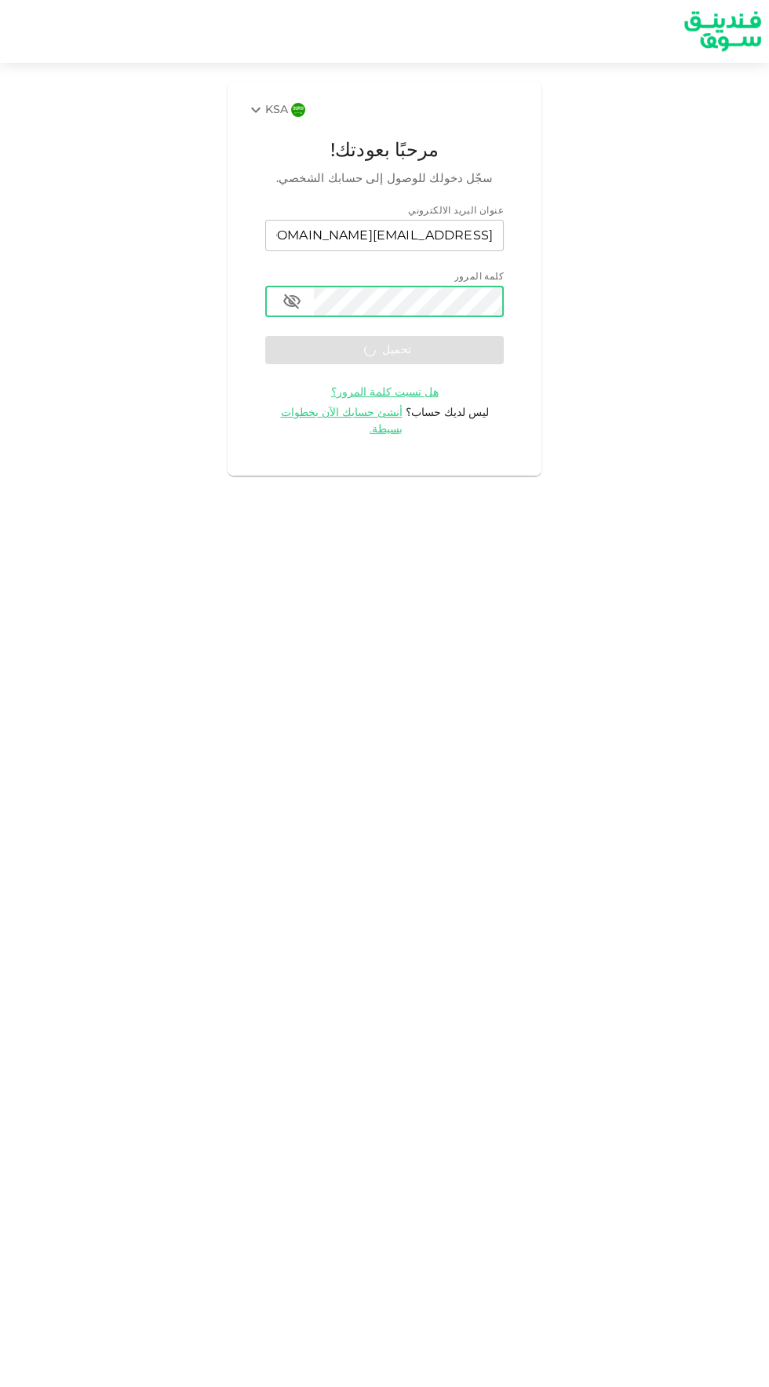
click at [421, 386] on link "هل نسيت كلمة المرور؟" at bounding box center [385, 392] width 108 height 12
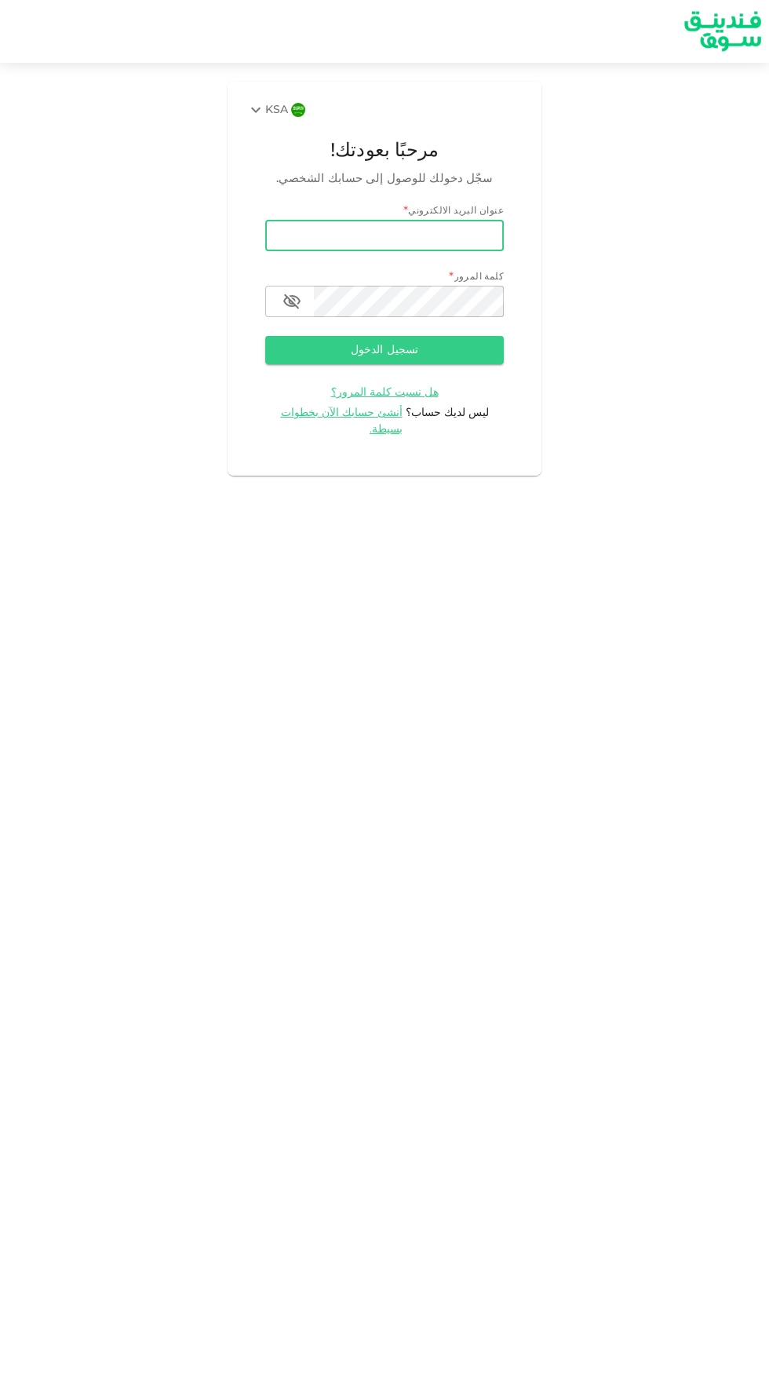
click at [442, 235] on input "email" at bounding box center [384, 235] width 239 height 31
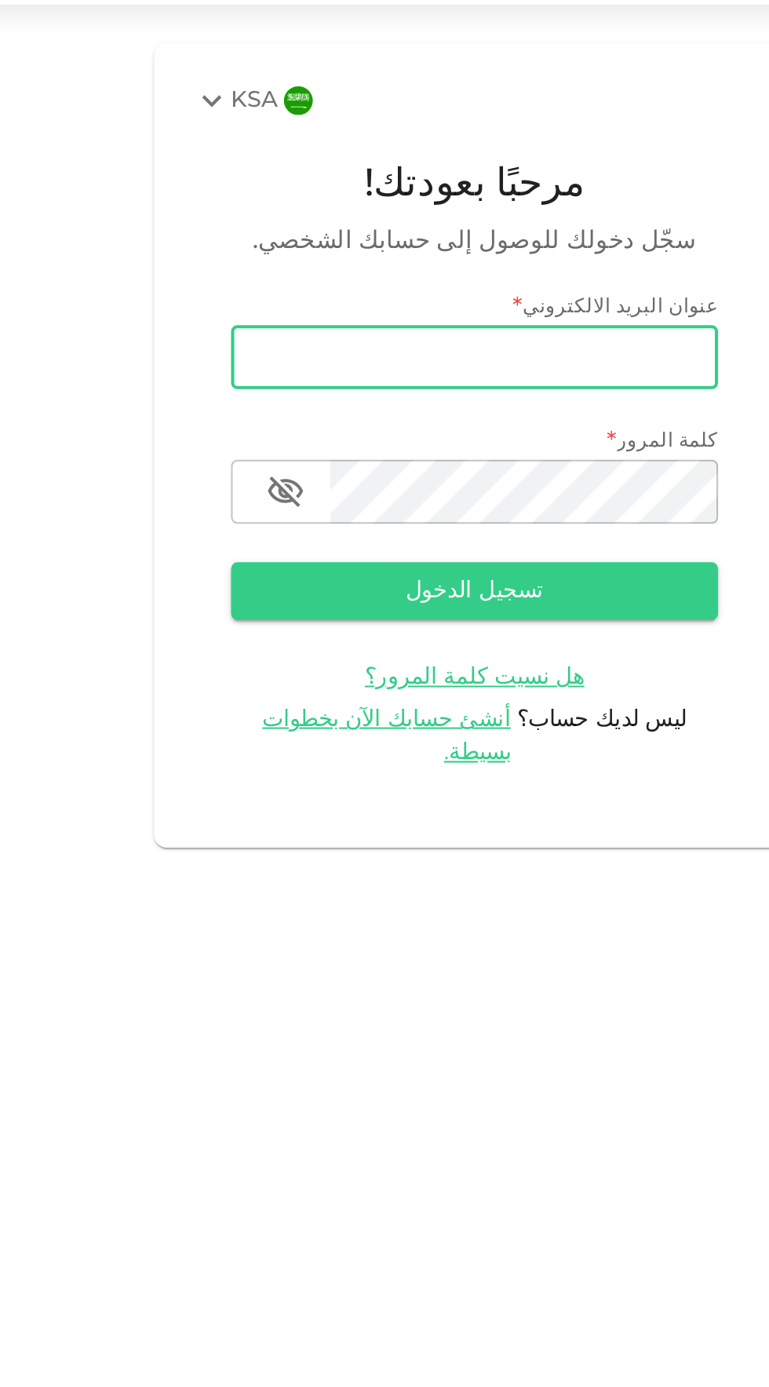
type input "[EMAIL_ADDRESS][DOMAIN_NAME]"
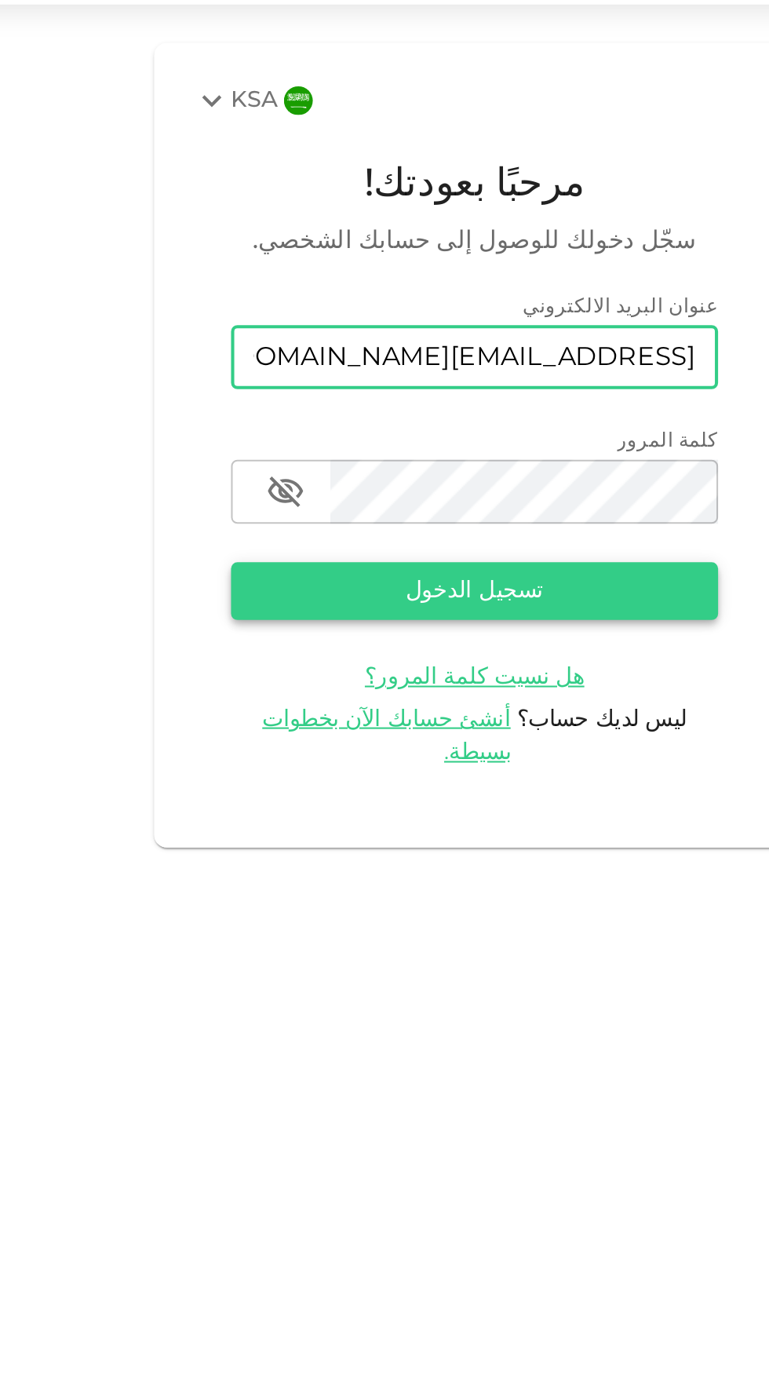
click at [422, 359] on button "تسجيل الدخول" at bounding box center [384, 350] width 239 height 28
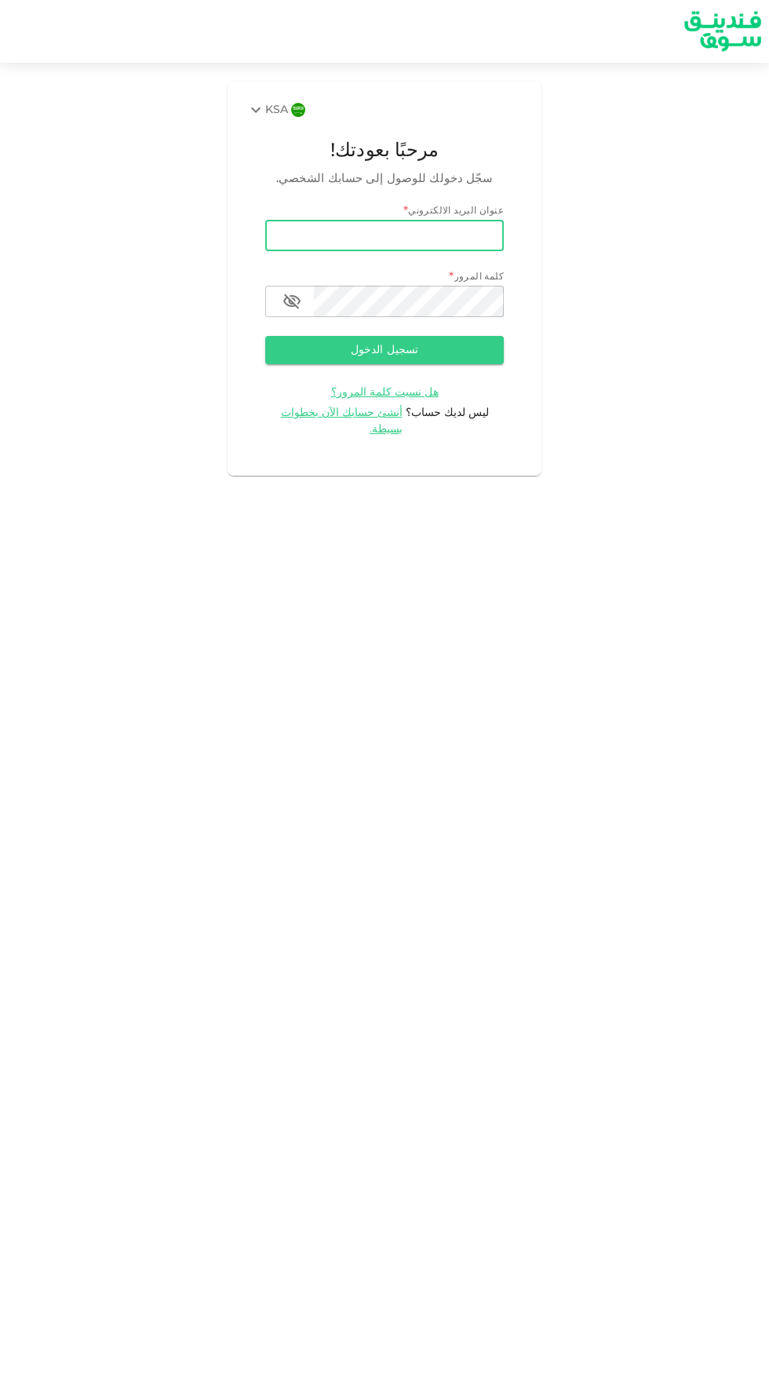
click at [488, 235] on input "email" at bounding box center [384, 235] width 239 height 31
type input "[EMAIL_ADDRESS][DOMAIN_NAME]"
click at [265, 336] on button "تسجيل الدخول" at bounding box center [384, 350] width 239 height 28
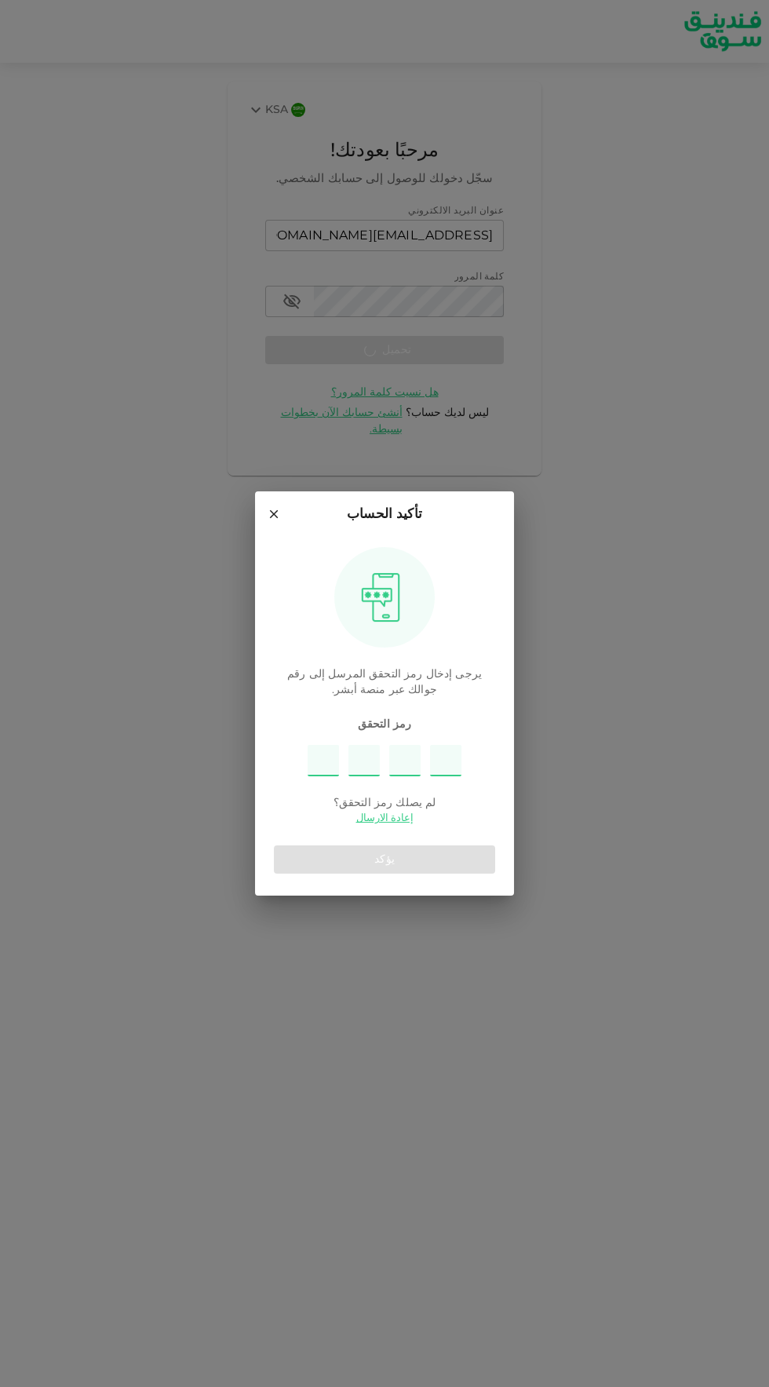
click at [475, 355] on div "تأكيد الحساب يرجى إدخال رمز التحقق المرسل إلى رقم جوالك عبر منصة أبشر. رمز التح…" at bounding box center [384, 693] width 769 height 1387
click at [324, 754] on input "Please enter OTP character 1" at bounding box center [323, 760] width 31 height 31
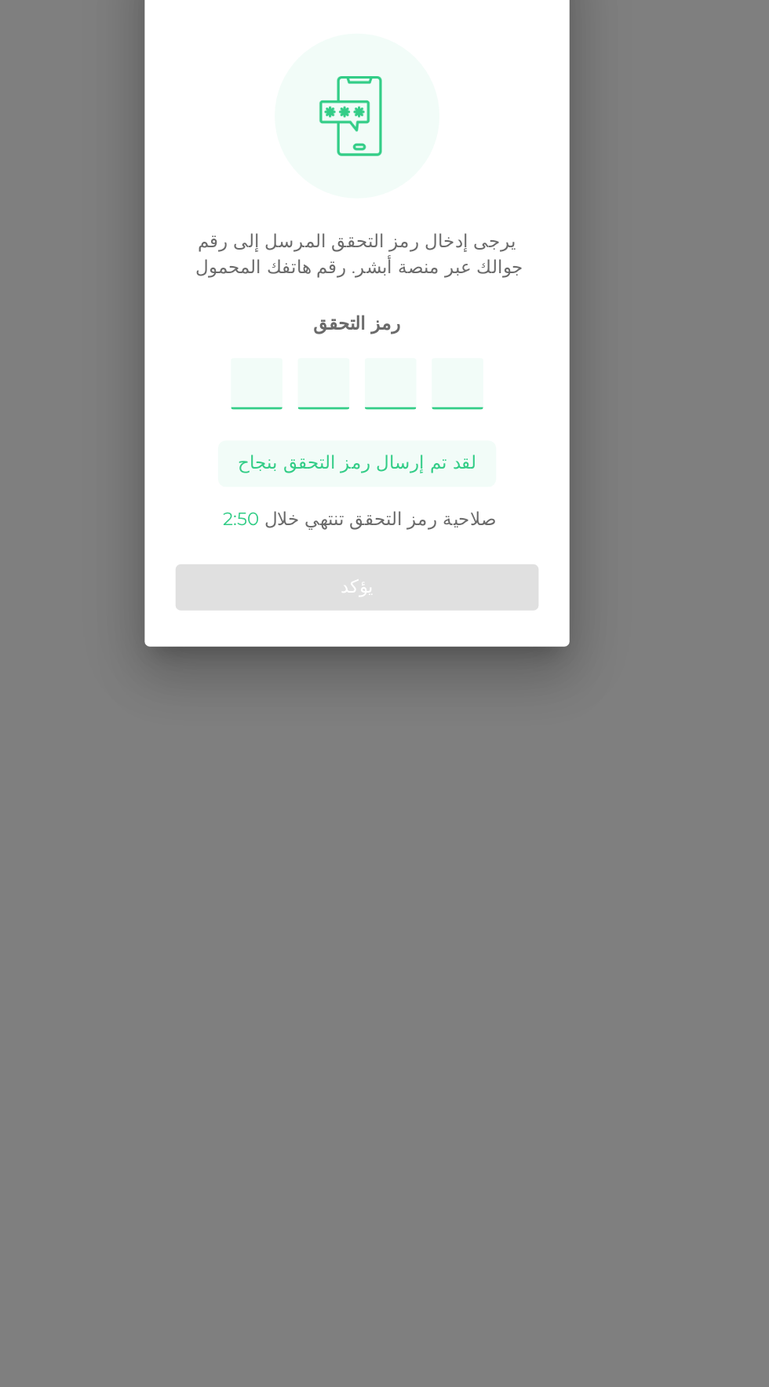
type input "7"
type input "8"
type input "3"
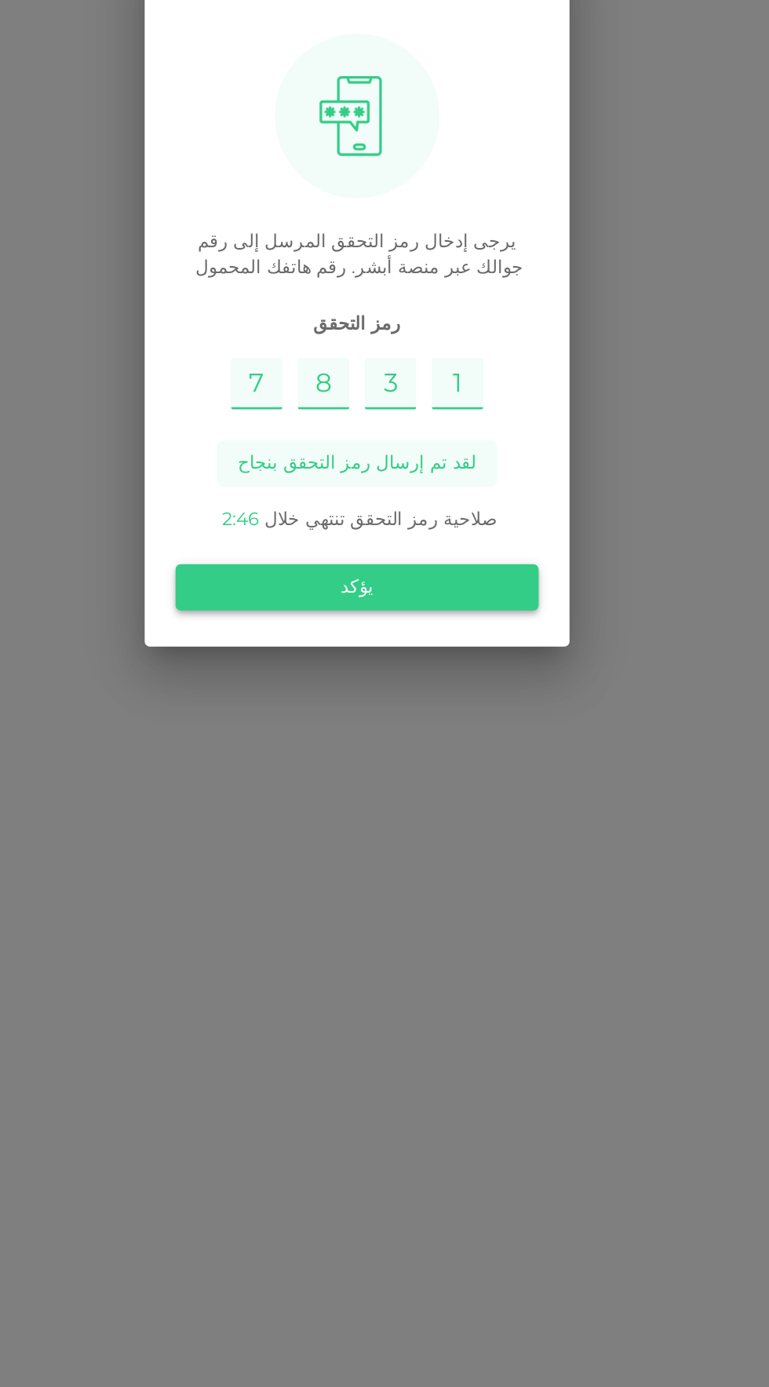
type input "1"
click at [468, 875] on button "يؤكد" at bounding box center [384, 872] width 221 height 28
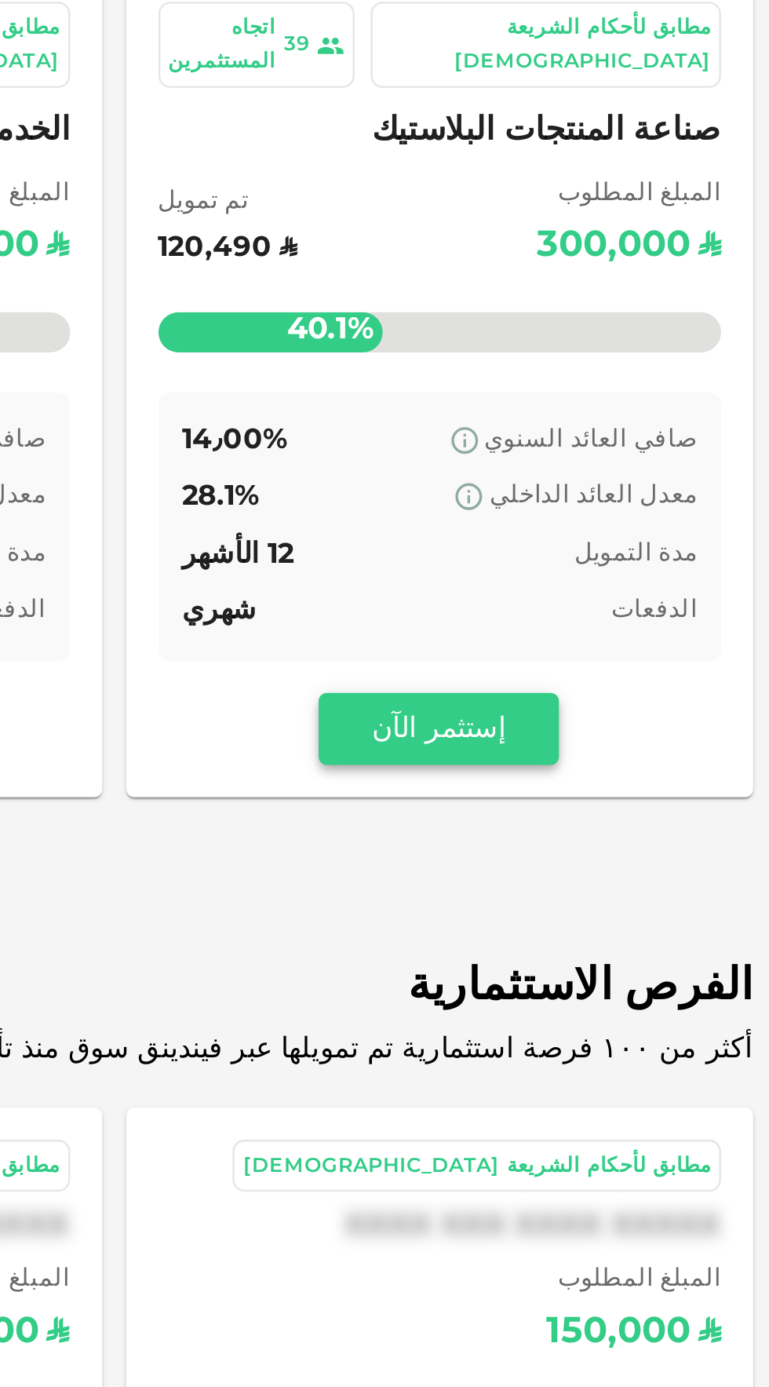
click at [655, 582] on button "إستثمر الآن" at bounding box center [640, 592] width 94 height 28
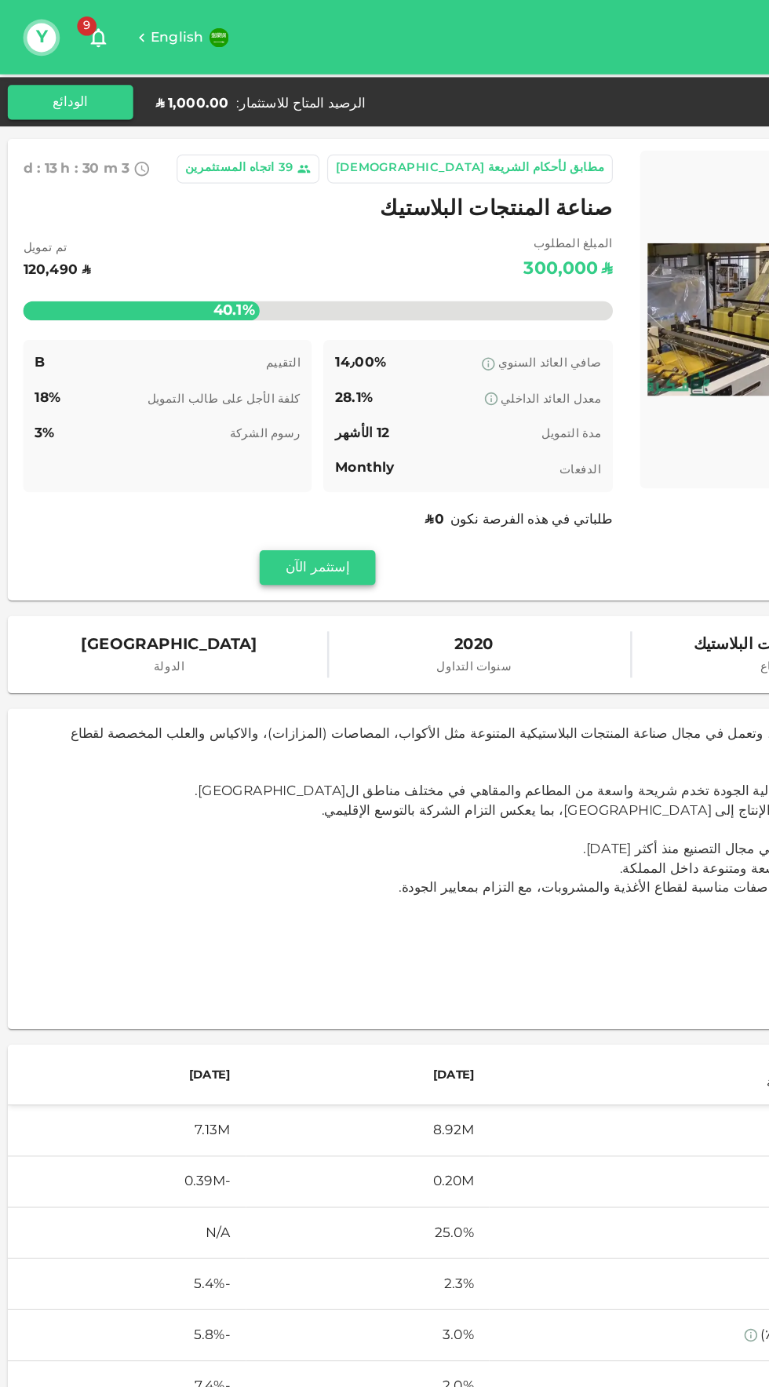
click at [257, 460] on button "إستثمر الآن" at bounding box center [258, 461] width 94 height 28
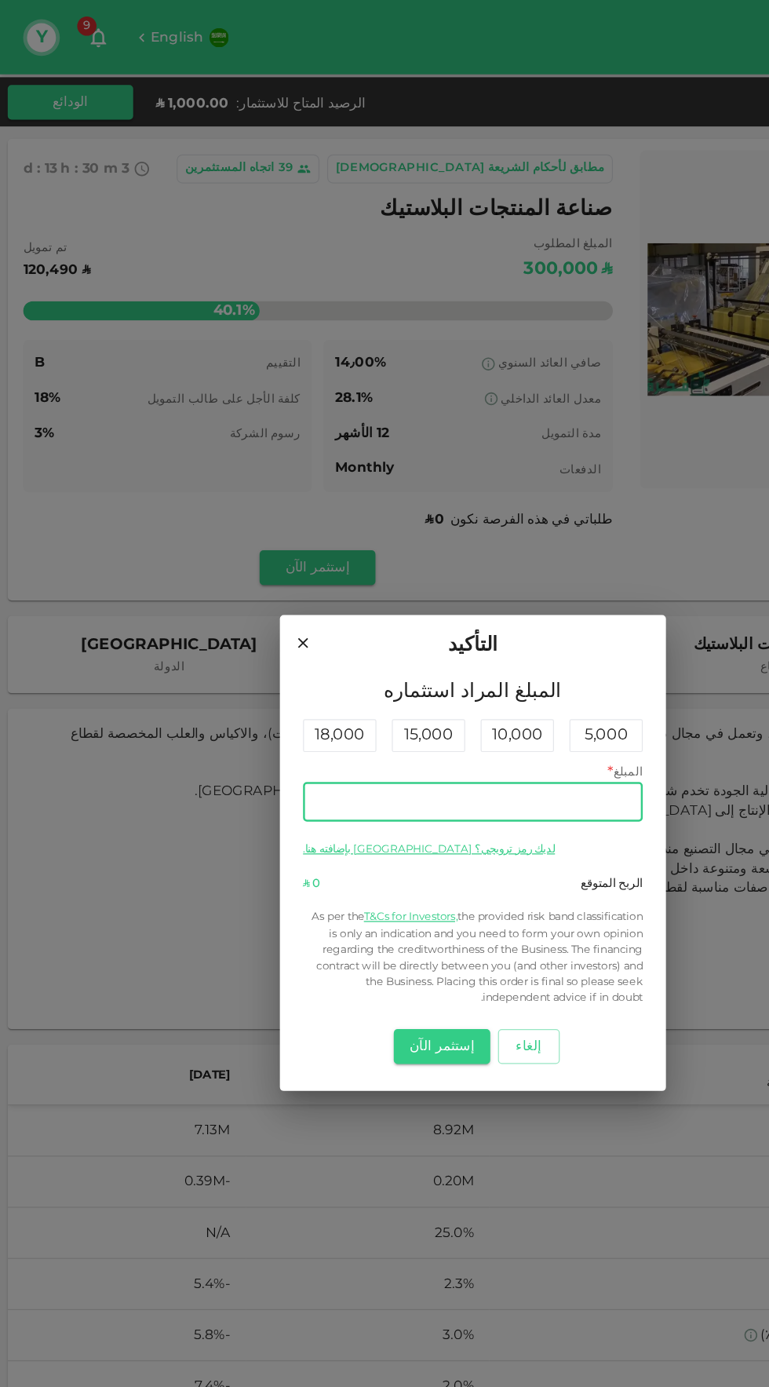
click at [284, 668] on input "المبلغ" at bounding box center [384, 652] width 276 height 31
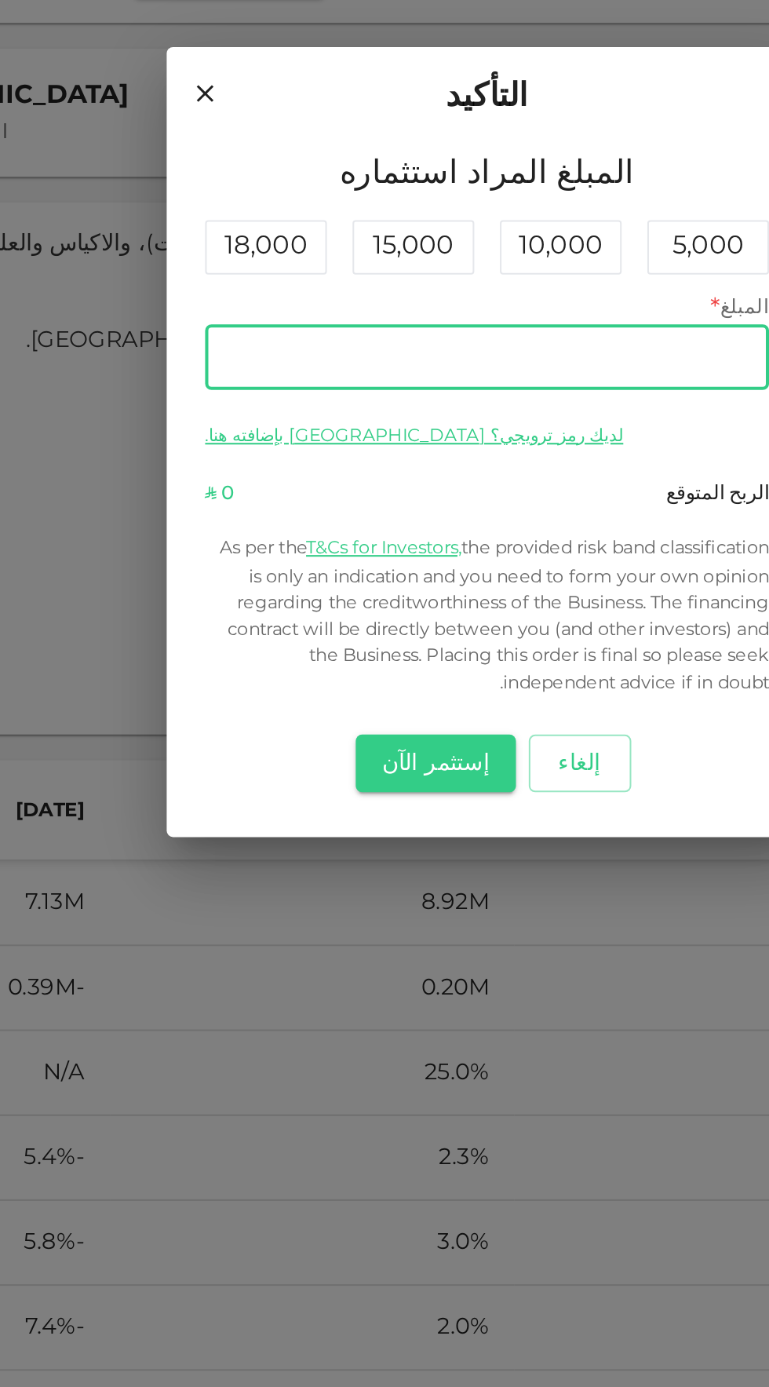
type input "1,000"
click at [369, 855] on button "إستثمر الآن" at bounding box center [359, 851] width 78 height 28
